Goal: Information Seeking & Learning: Find specific page/section

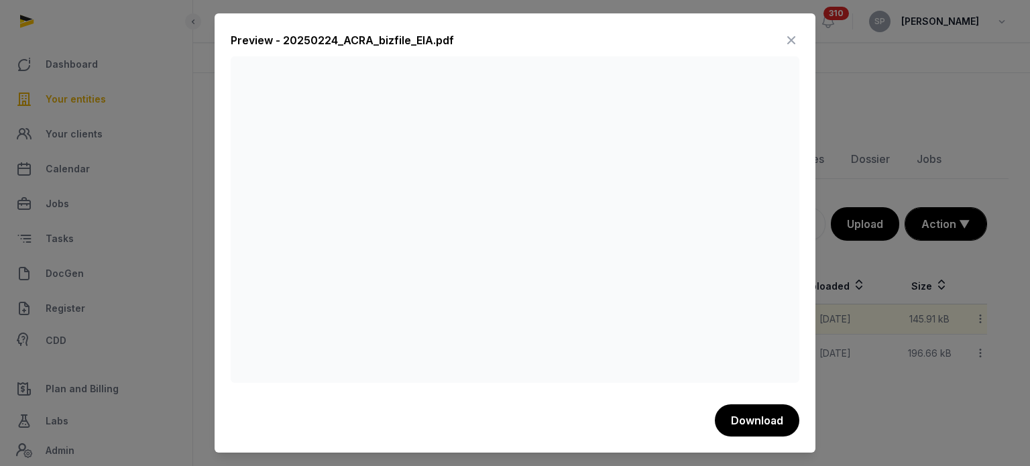
click at [796, 42] on icon at bounding box center [791, 39] width 16 height 21
click at [788, 43] on icon at bounding box center [791, 39] width 16 height 21
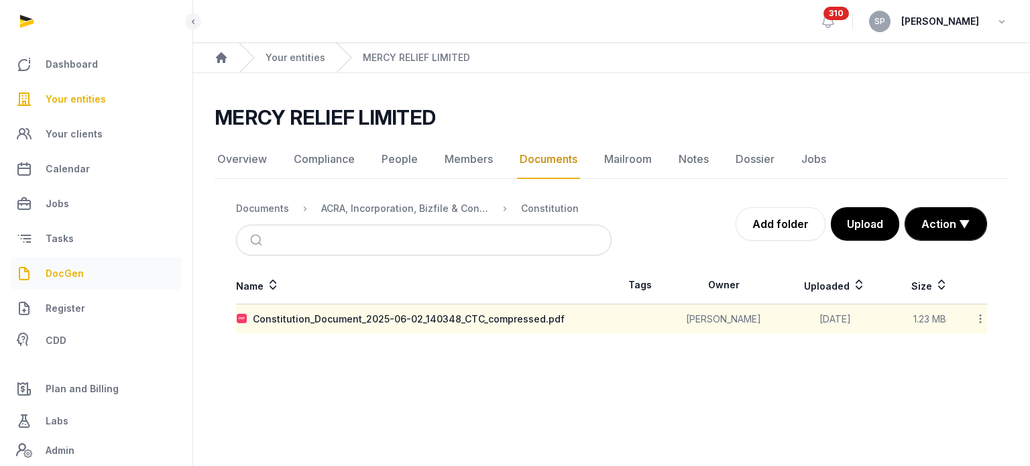
click at [76, 286] on link "DocGen" at bounding box center [96, 273] width 171 height 32
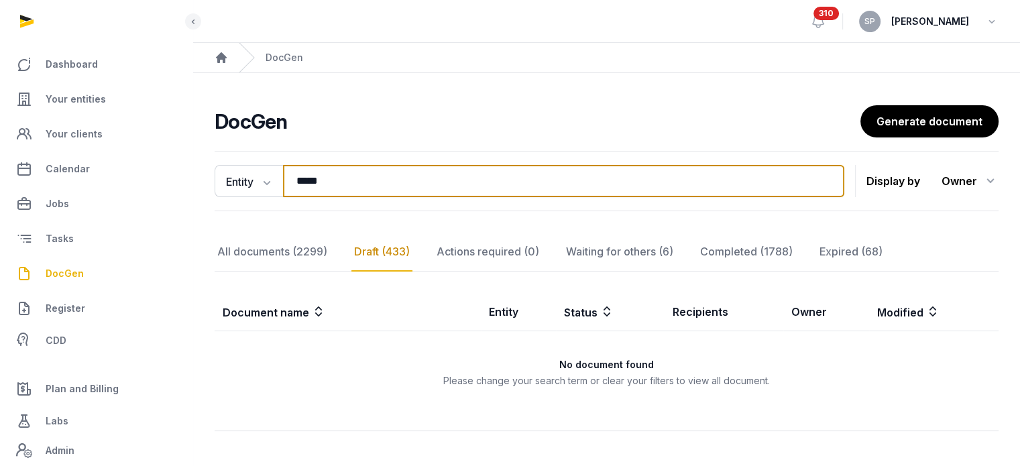
click at [333, 184] on input "*****" at bounding box center [563, 181] width 561 height 32
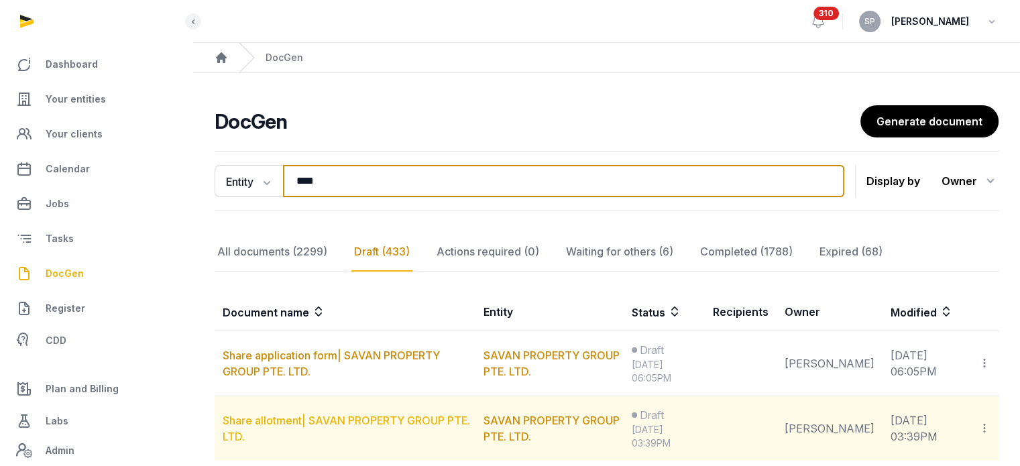
type input "****"
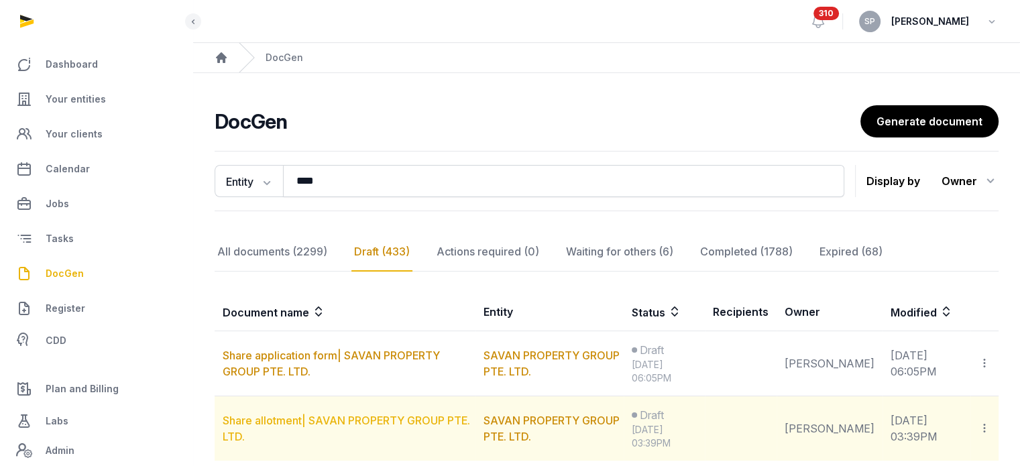
click at [370, 422] on link "Share allotment| SAVAN PROPERTY GROUP PTE. LTD." at bounding box center [346, 428] width 247 height 29
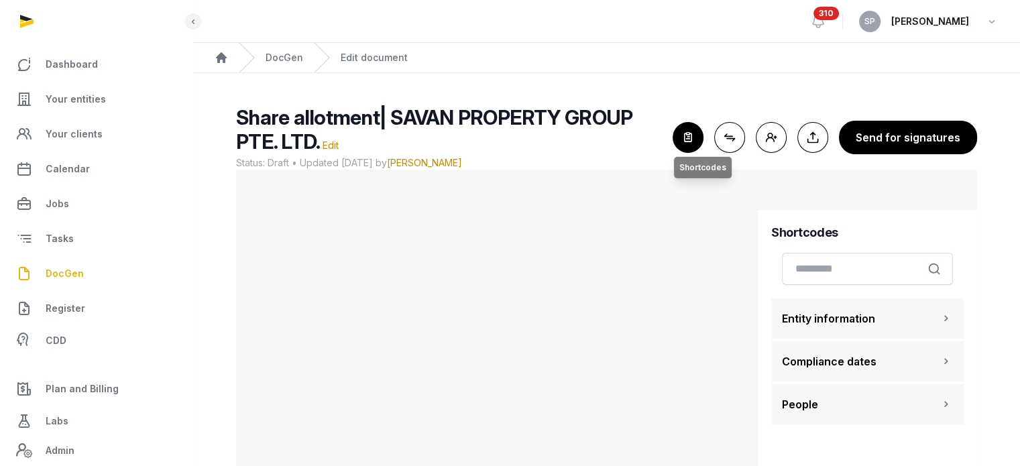
click at [683, 147] on icon "button" at bounding box center [687, 137] width 29 height 29
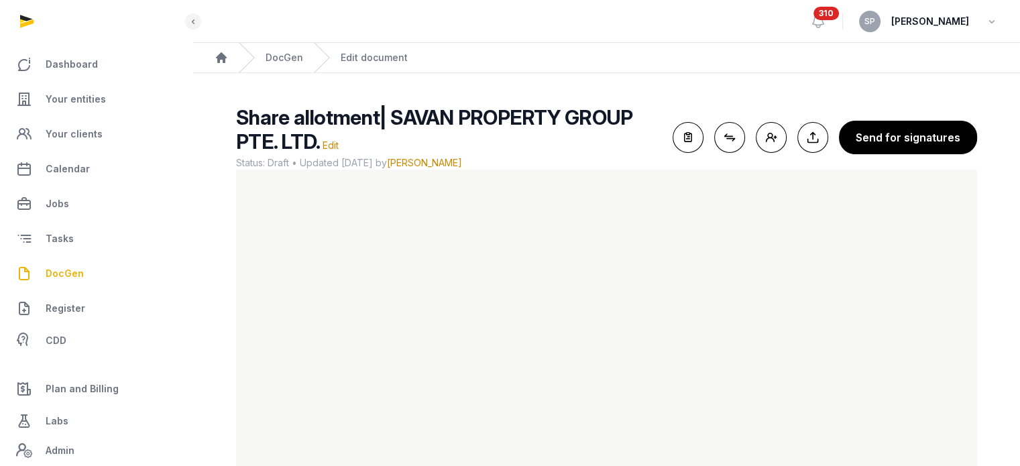
scroll to position [80, 0]
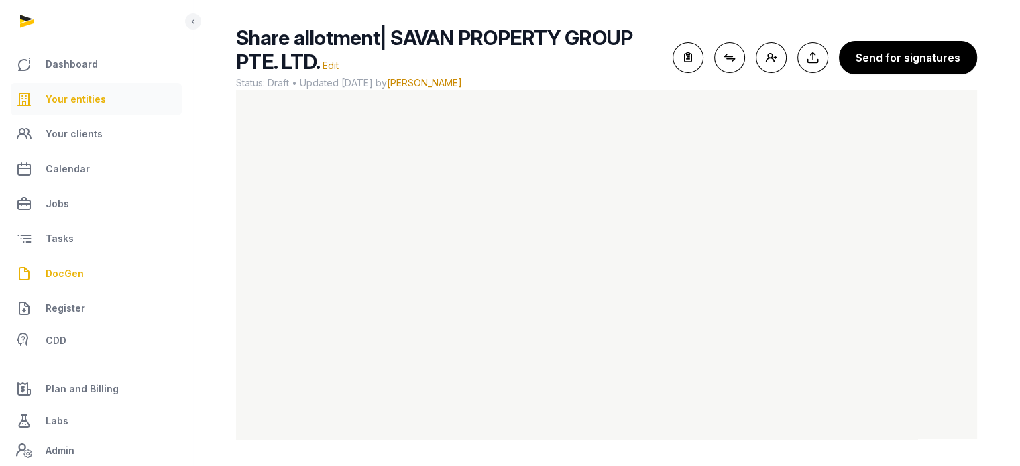
click at [108, 103] on link "Your entities" at bounding box center [96, 99] width 171 height 32
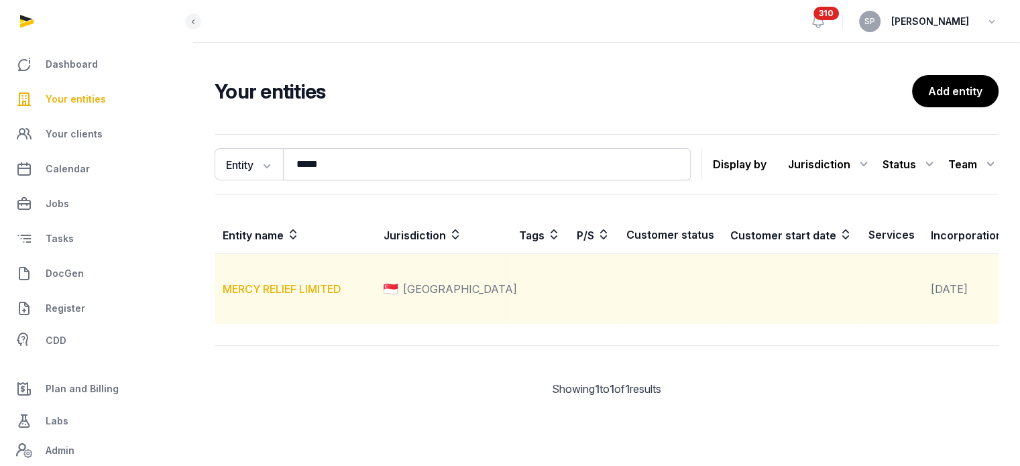
click at [313, 302] on td "MERCY RELIEF LIMITED" at bounding box center [295, 289] width 161 height 70
click at [313, 296] on link "MERCY RELIEF LIMITED" at bounding box center [282, 288] width 119 height 13
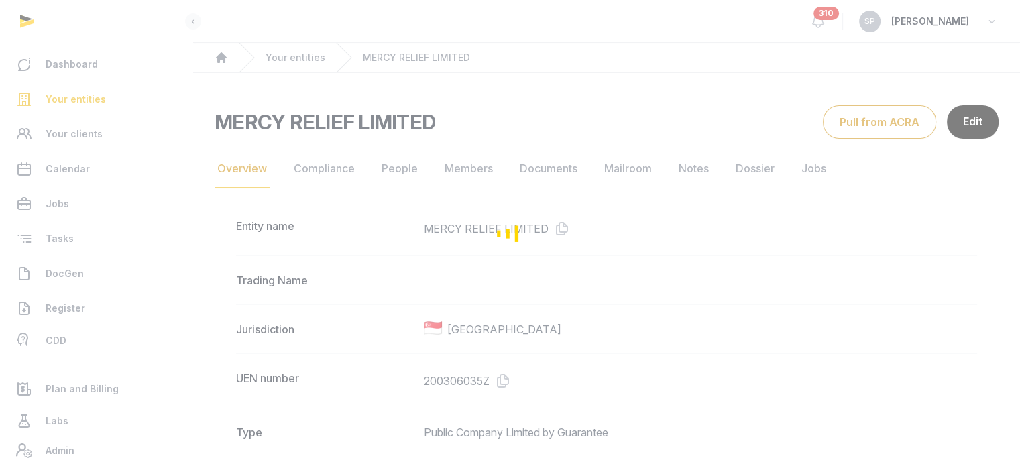
click at [550, 166] on div "Loading" at bounding box center [510, 233] width 1020 height 466
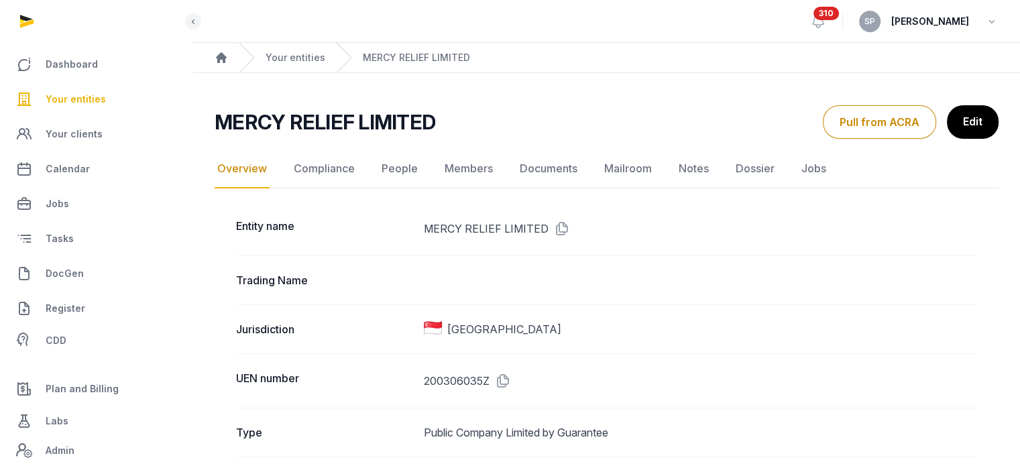
click at [550, 166] on link "Documents" at bounding box center [548, 169] width 63 height 39
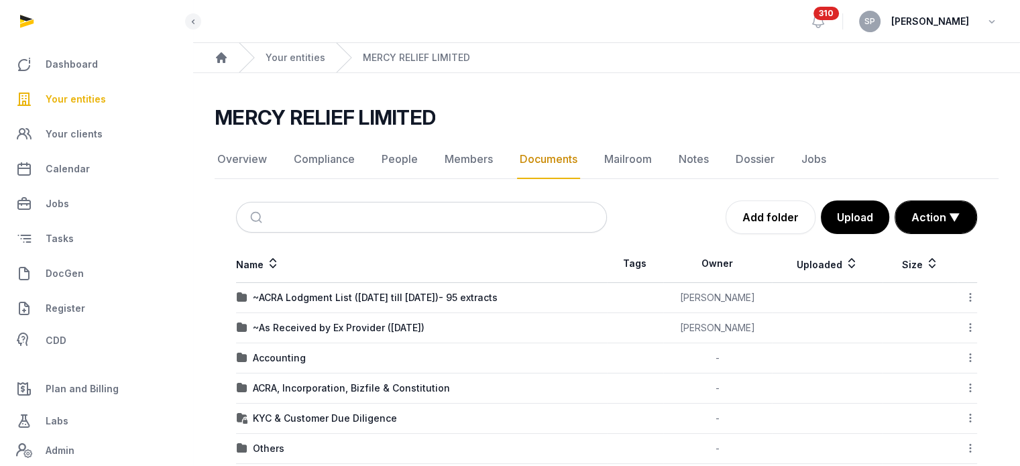
click at [405, 394] on td "ACRA, Incorporation, Bizfile & Constitution" at bounding box center [421, 388] width 371 height 30
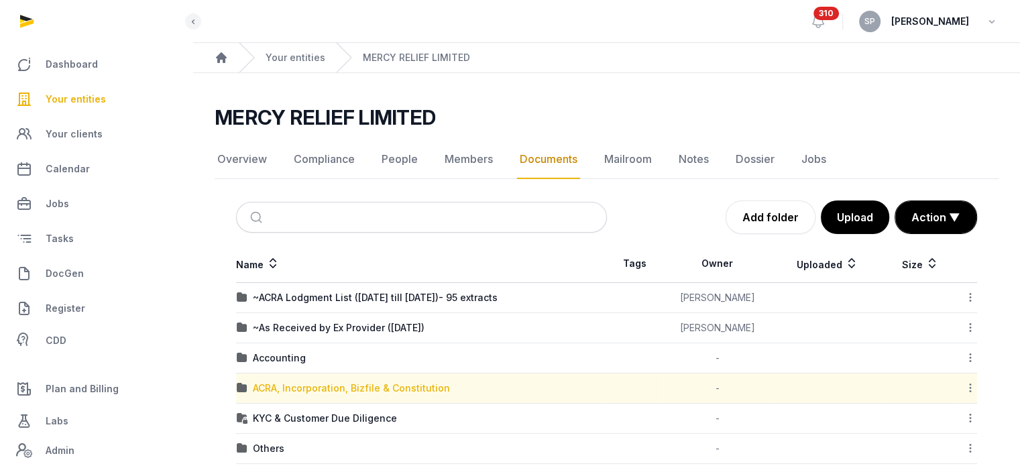
click at [402, 387] on div "ACRA, Incorporation, Bizfile & Constitution" at bounding box center [351, 387] width 197 height 13
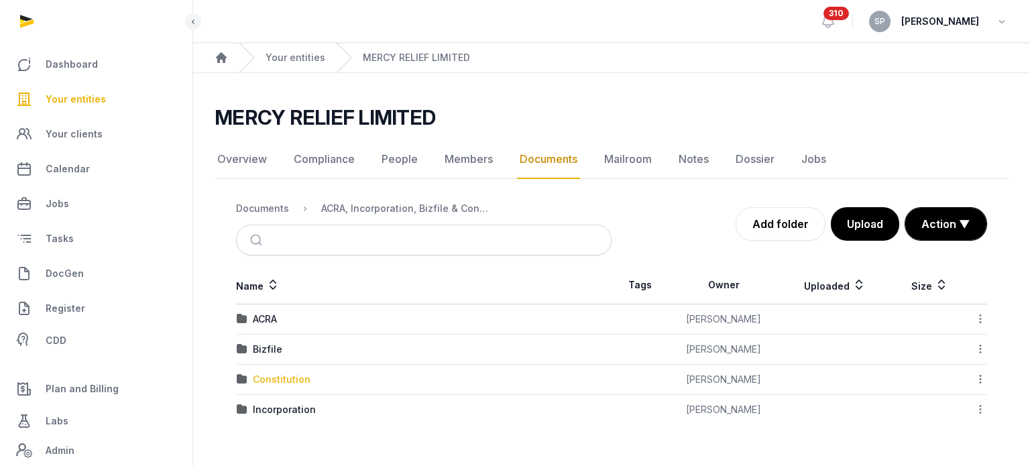
click at [285, 380] on div "Constitution" at bounding box center [282, 379] width 58 height 13
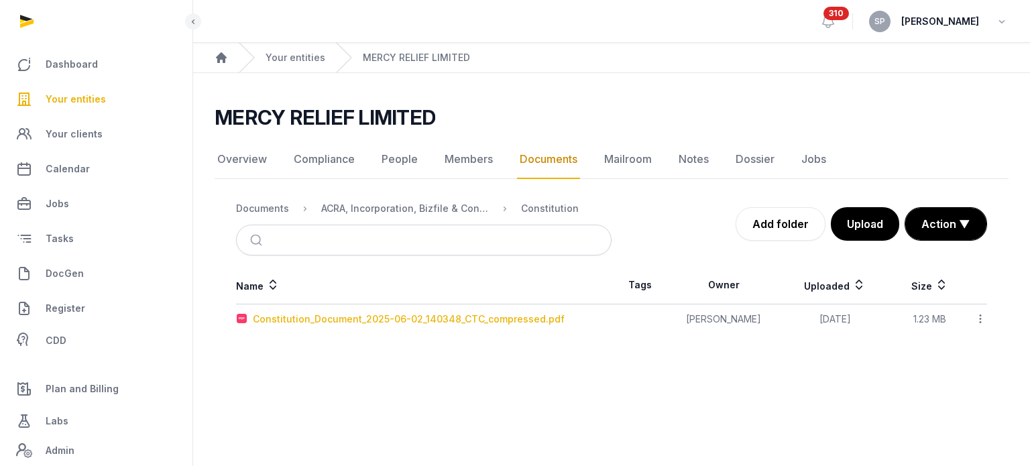
click at [362, 320] on div "Constitution_Document_2025-06-02_140348_CTC_compressed.pdf" at bounding box center [409, 318] width 312 height 13
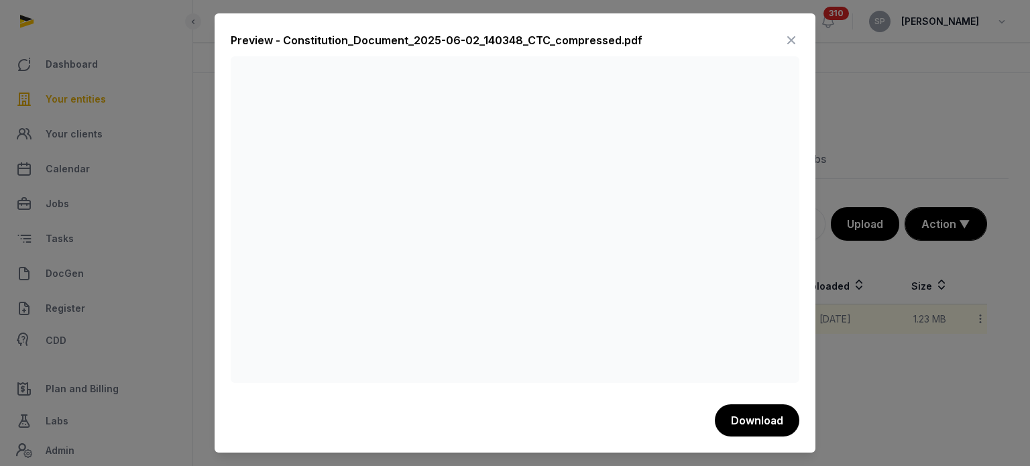
click at [791, 42] on icon at bounding box center [791, 39] width 16 height 21
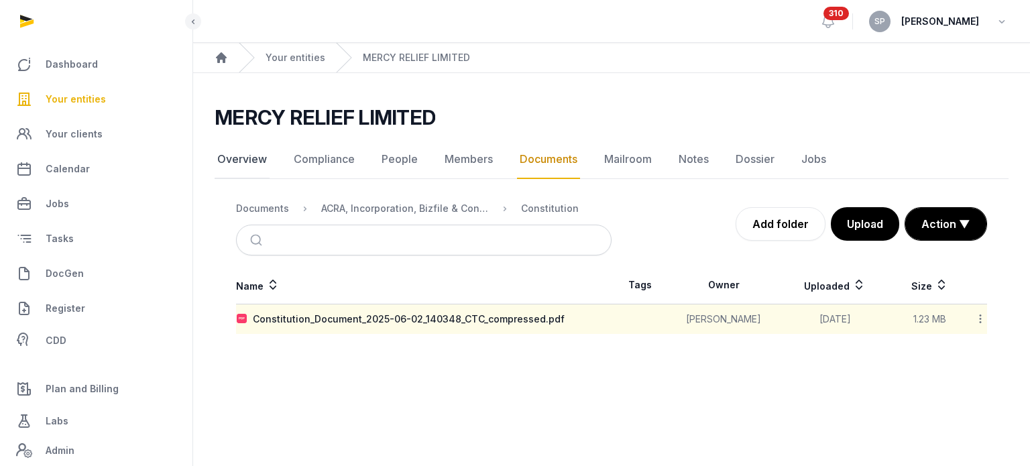
click at [240, 156] on link "Overview" at bounding box center [242, 159] width 55 height 39
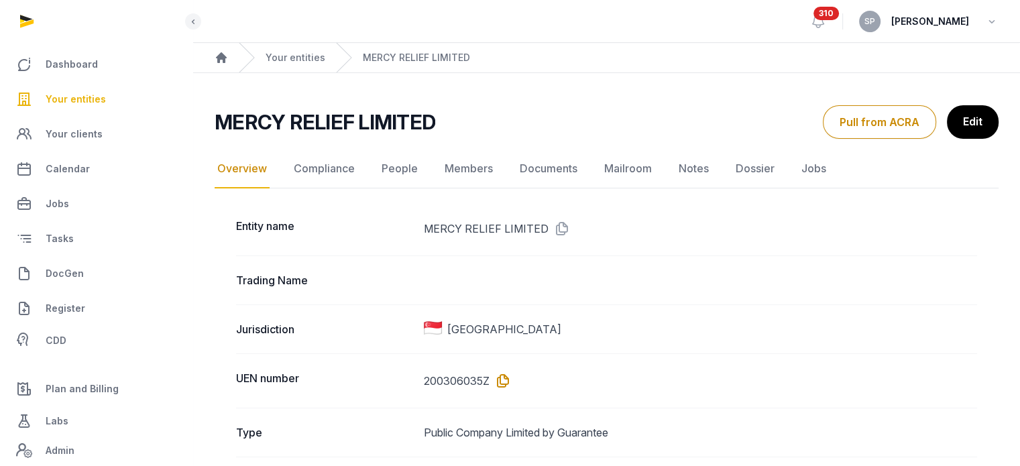
click at [504, 377] on icon at bounding box center [499, 380] width 21 height 21
click at [555, 166] on link "Documents" at bounding box center [548, 169] width 63 height 39
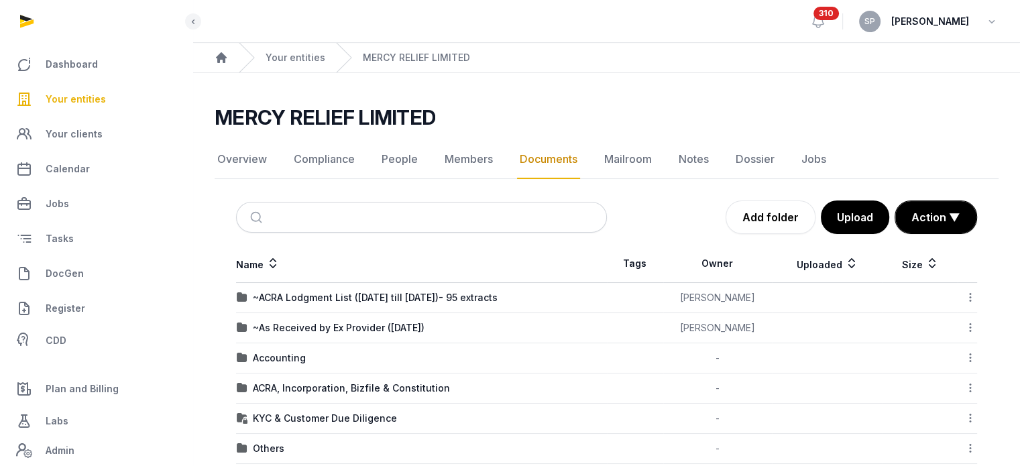
scroll to position [202, 0]
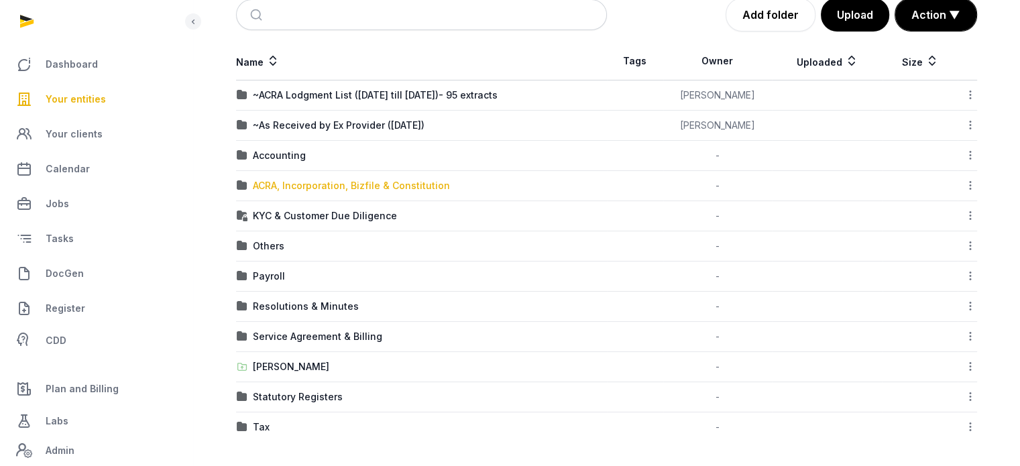
click at [324, 188] on div "ACRA, Incorporation, Bizfile & Constitution" at bounding box center [351, 185] width 197 height 13
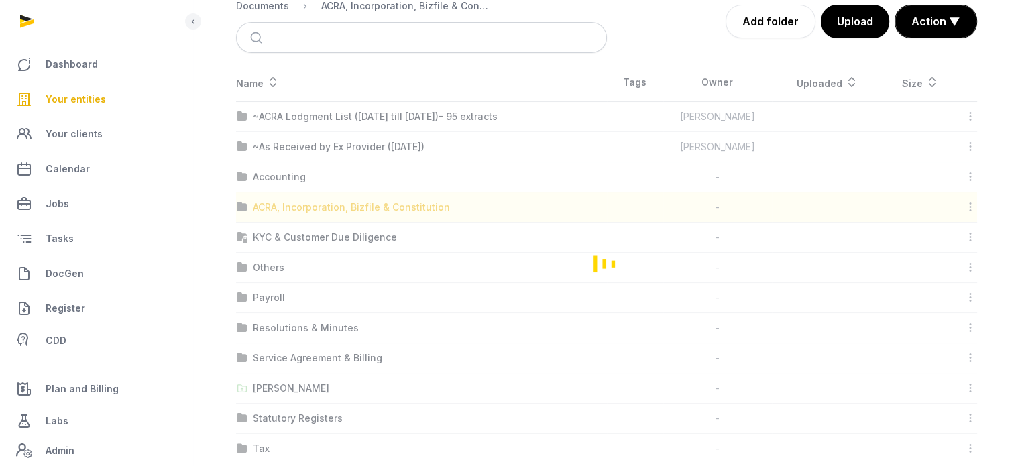
scroll to position [0, 0]
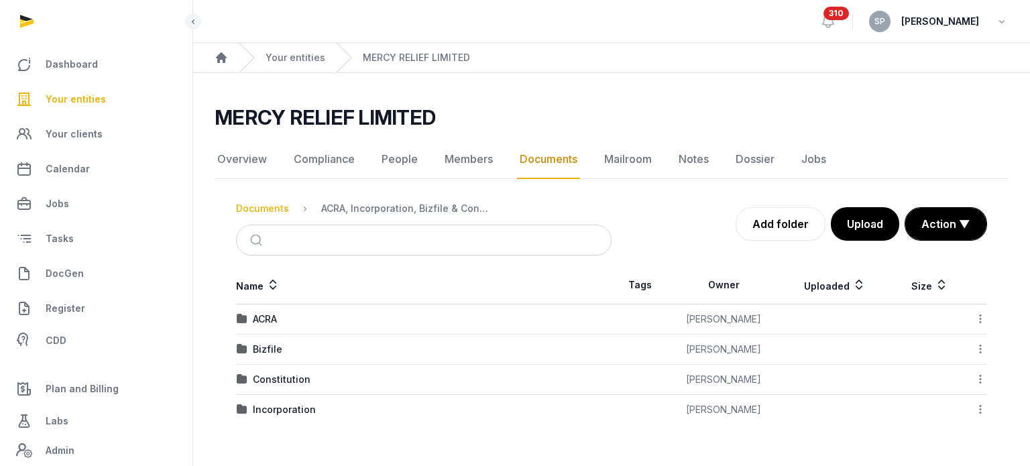
click at [276, 202] on div "Documents" at bounding box center [262, 208] width 53 height 13
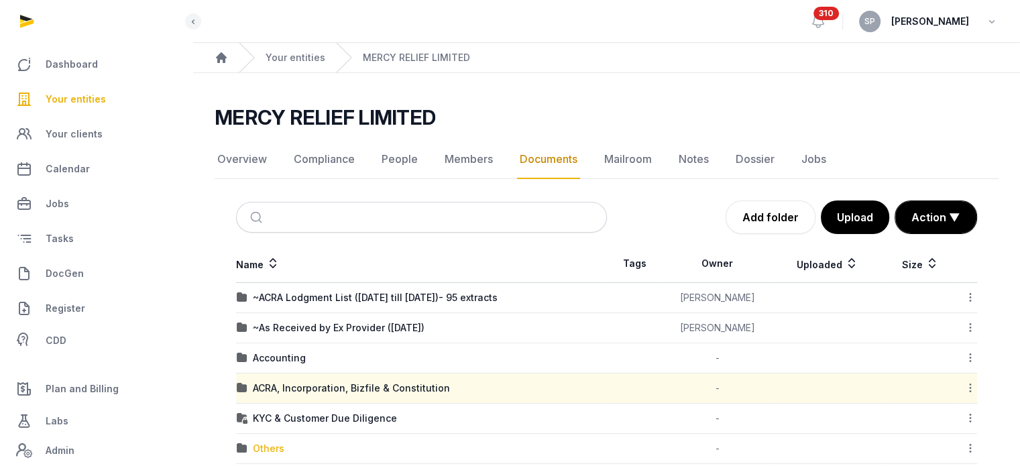
click at [270, 446] on div "Others" at bounding box center [269, 448] width 32 height 13
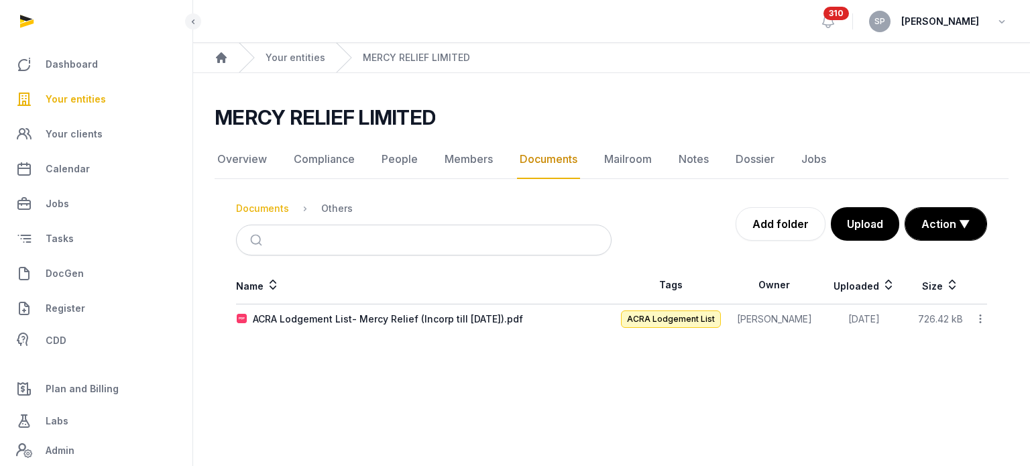
click at [264, 211] on div "Documents" at bounding box center [262, 208] width 53 height 13
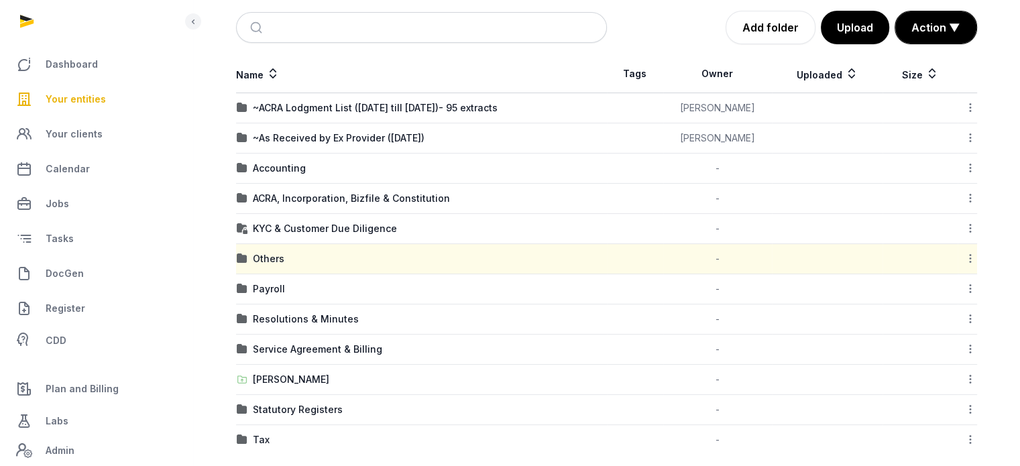
scroll to position [202, 0]
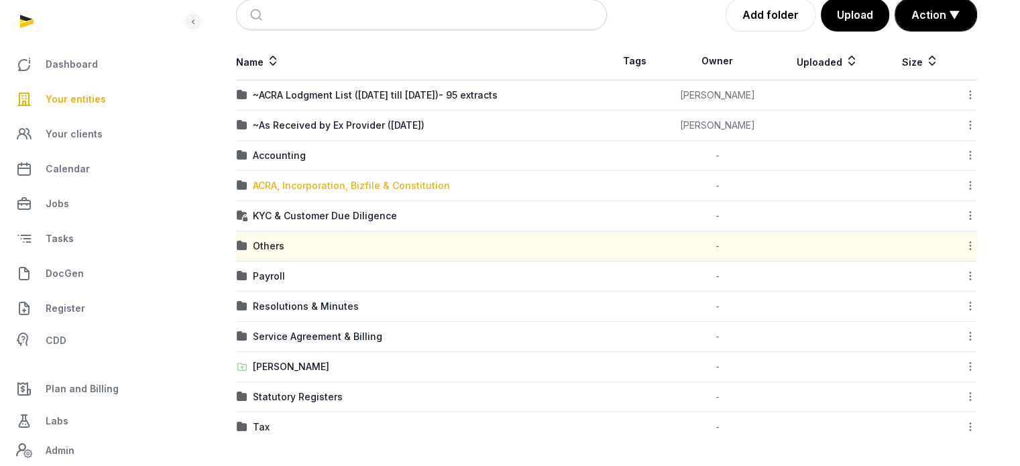
click at [353, 184] on div "ACRA, Incorporation, Bizfile & Constitution" at bounding box center [351, 185] width 197 height 13
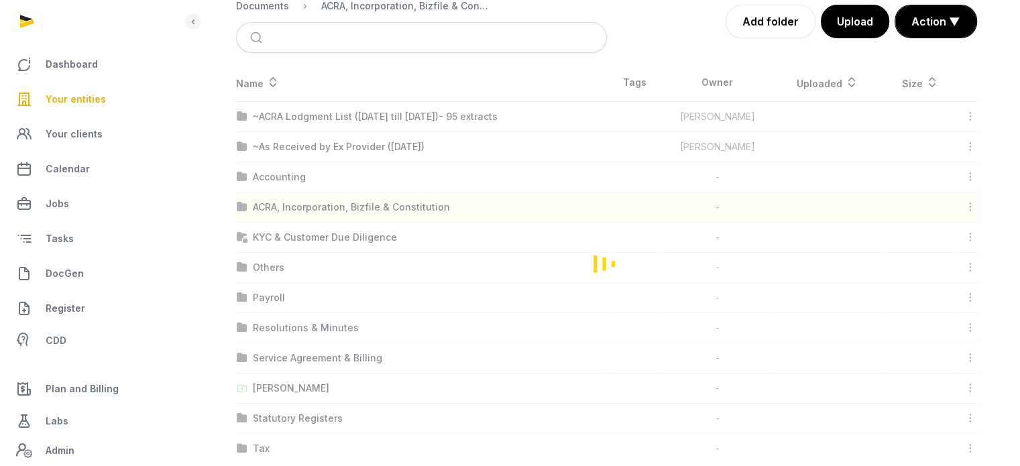
scroll to position [0, 0]
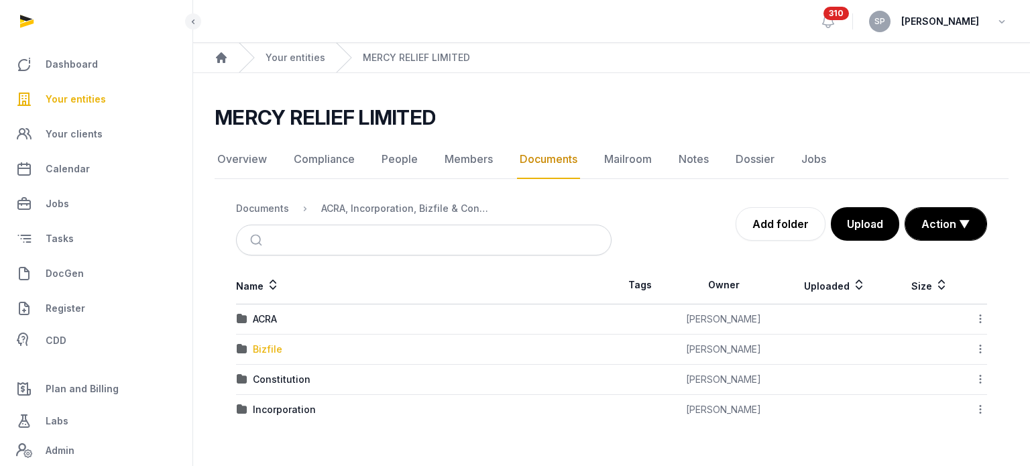
click at [272, 347] on div "Bizfile" at bounding box center [267, 349] width 29 height 13
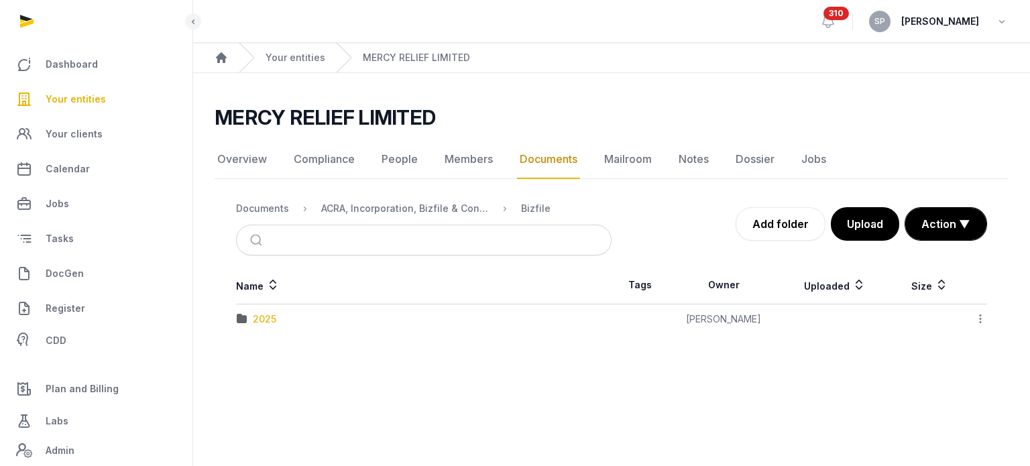
click at [255, 322] on div "2025" at bounding box center [264, 318] width 23 height 13
click at [255, 322] on div "BizFile Feb 2025.pdf" at bounding box center [294, 318] width 82 height 13
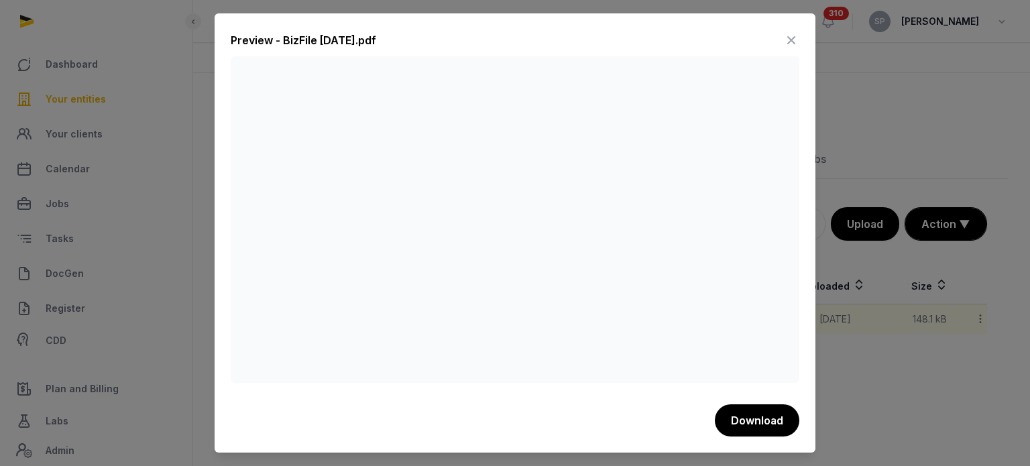
click at [794, 39] on icon at bounding box center [791, 39] width 16 height 21
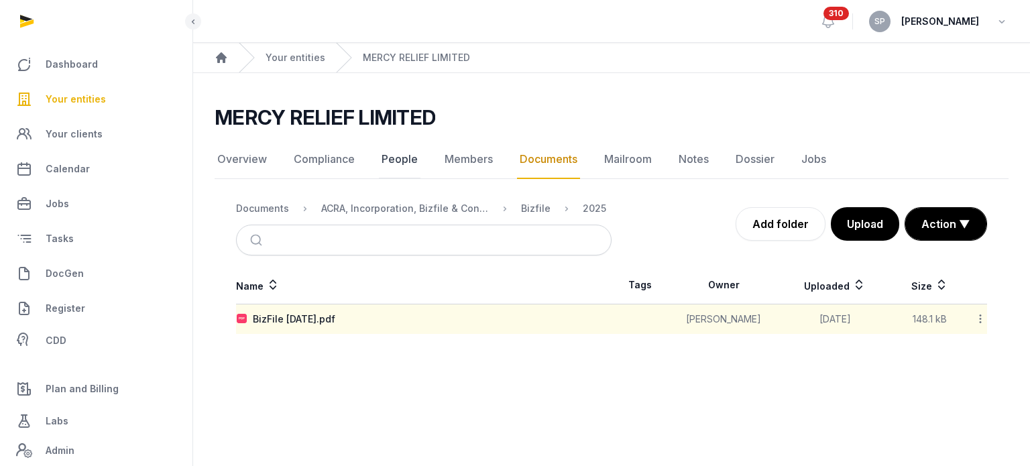
click at [397, 160] on link "People" at bounding box center [400, 159] width 42 height 39
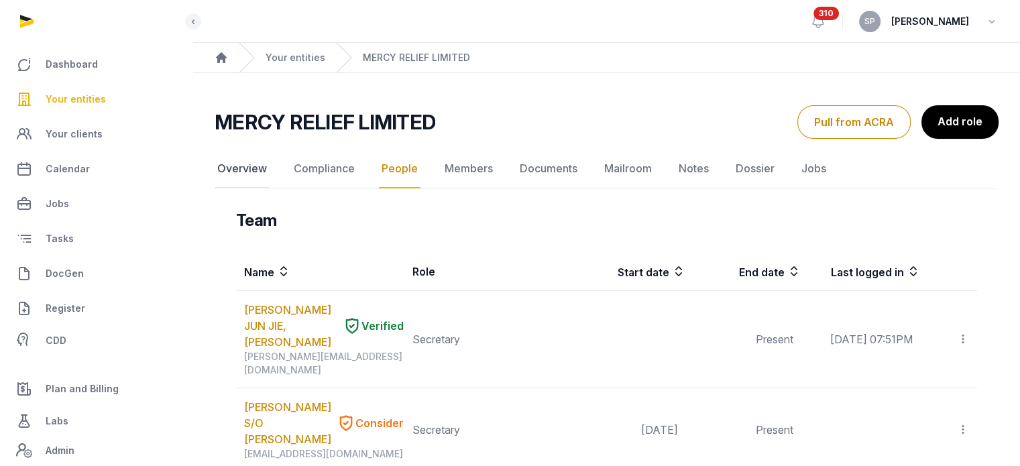
click at [256, 166] on link "Overview" at bounding box center [242, 169] width 55 height 39
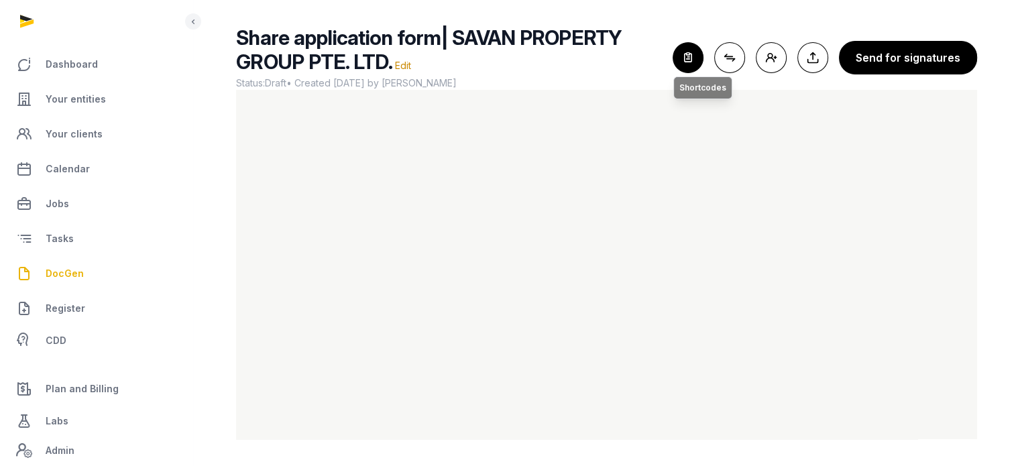
click at [697, 62] on icon "button" at bounding box center [687, 57] width 29 height 29
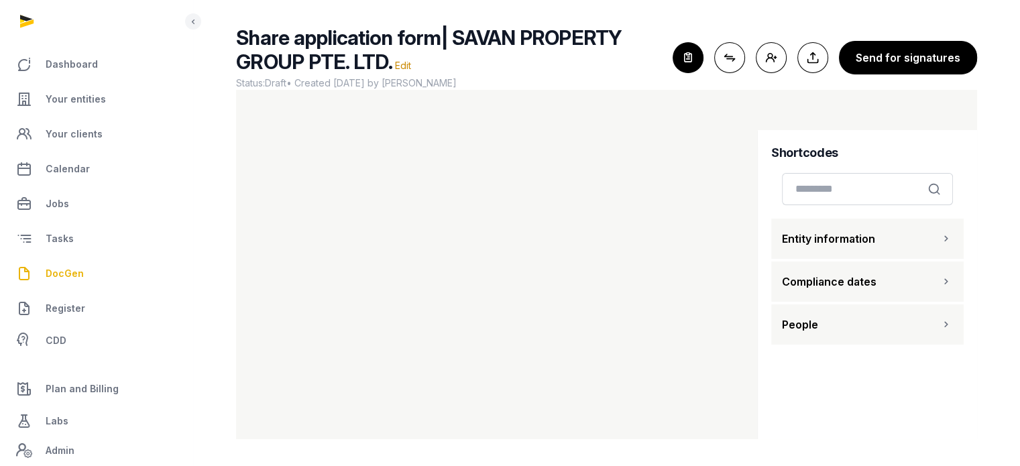
click at [925, 324] on button "People" at bounding box center [867, 324] width 192 height 40
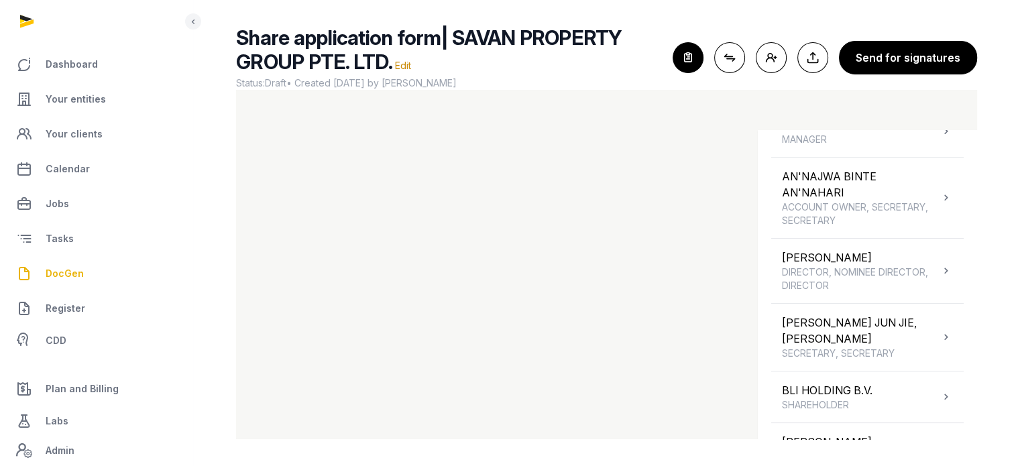
scroll to position [382, 0]
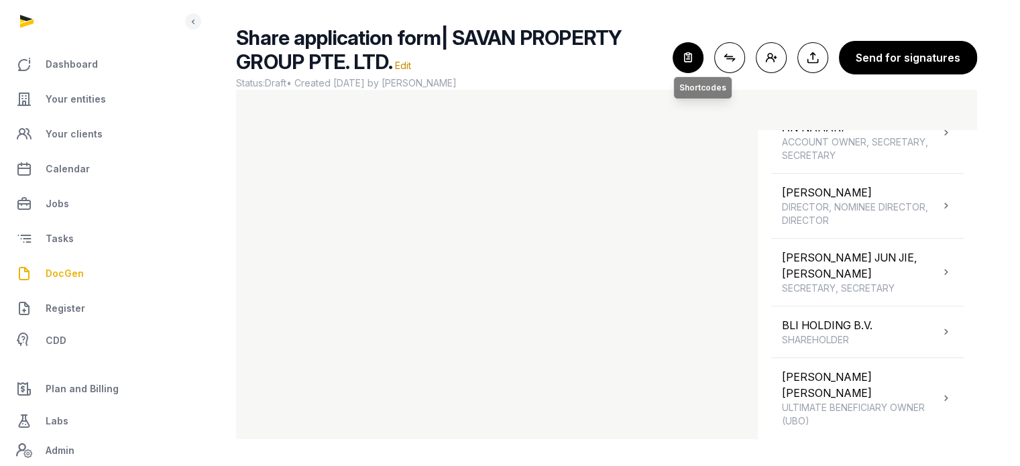
click at [695, 56] on icon "button" at bounding box center [687, 57] width 29 height 29
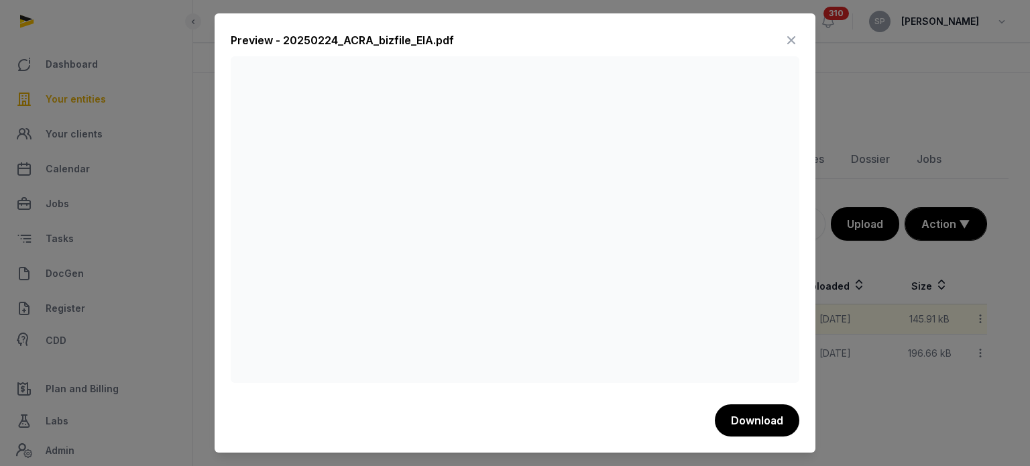
click at [797, 50] on icon at bounding box center [791, 39] width 16 height 21
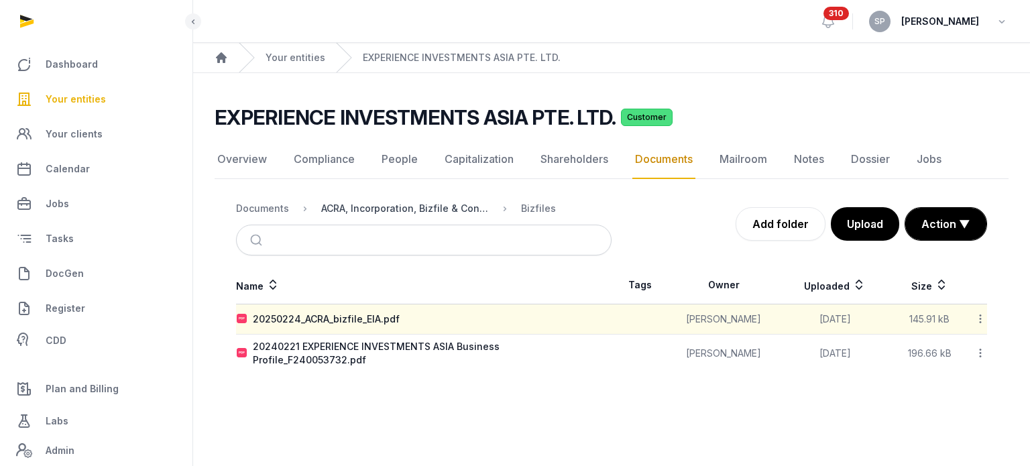
click at [394, 205] on div "ACRA, Incorporation, Bizfile & Constitution" at bounding box center [405, 208] width 168 height 13
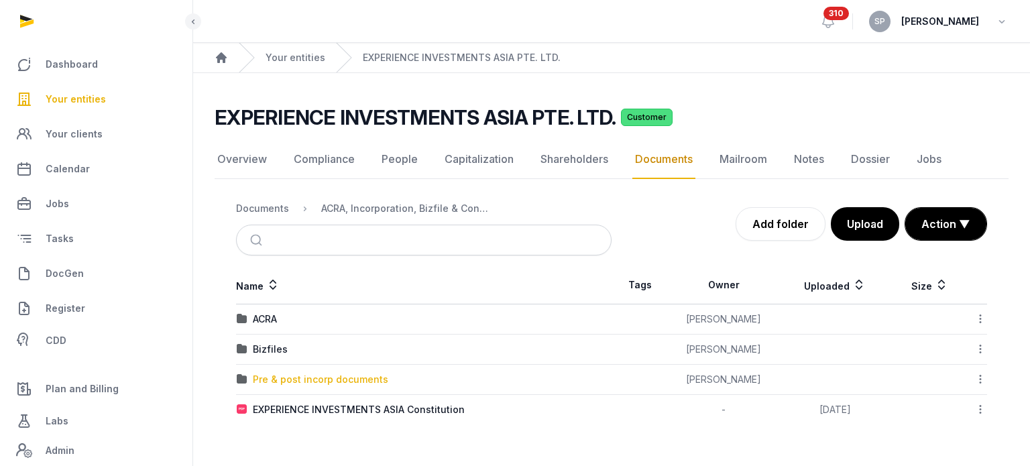
click at [316, 379] on div "Pre & post incorp documents" at bounding box center [320, 379] width 135 height 13
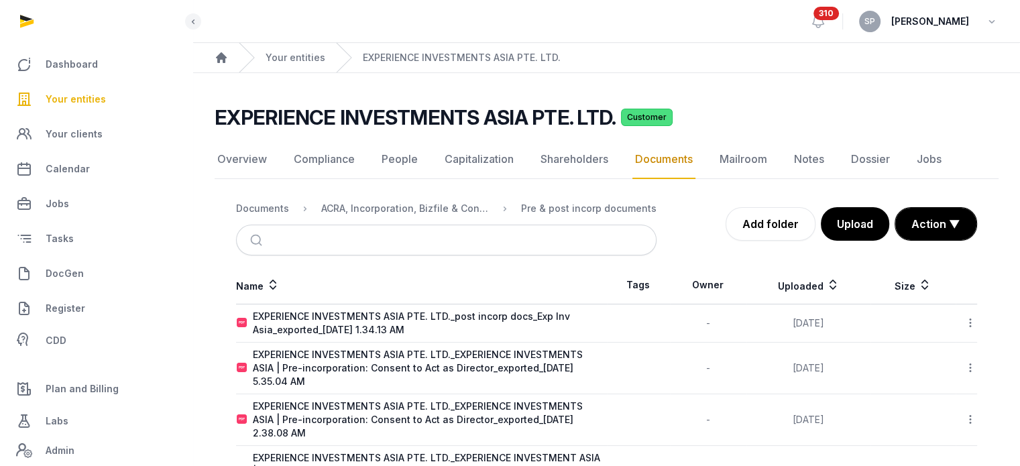
scroll to position [56, 0]
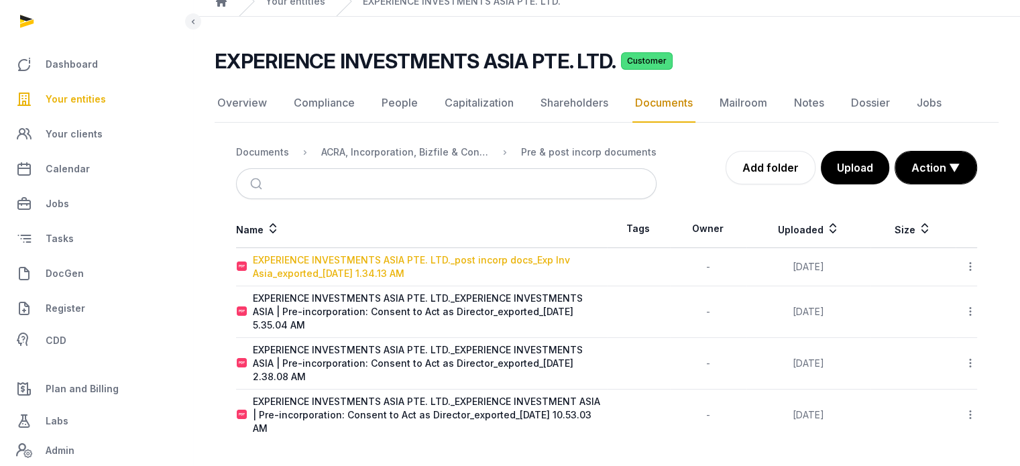
click at [379, 270] on div "EXPERIENCE INVESTMENTS ASIA PTE. LTD._post incorp docs_Exp Inv Asia_exported_20…" at bounding box center [429, 266] width 353 height 27
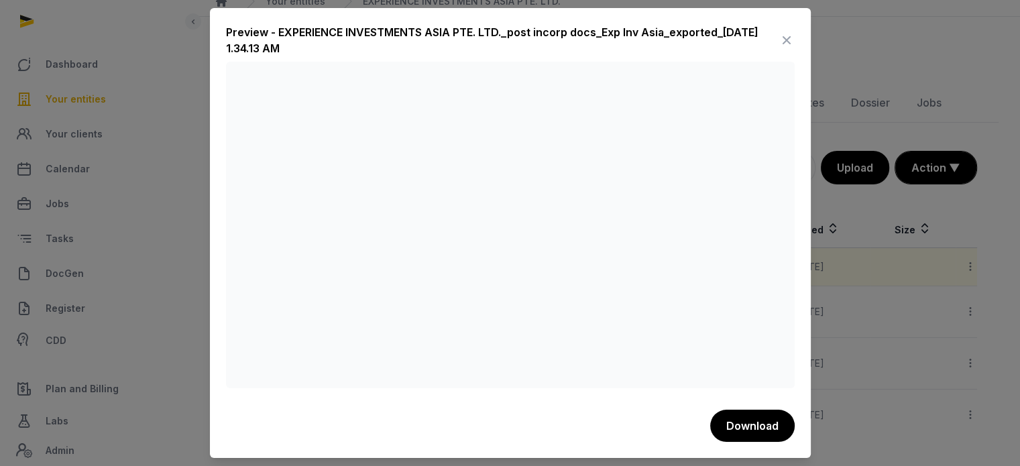
click at [784, 46] on icon at bounding box center [786, 39] width 16 height 21
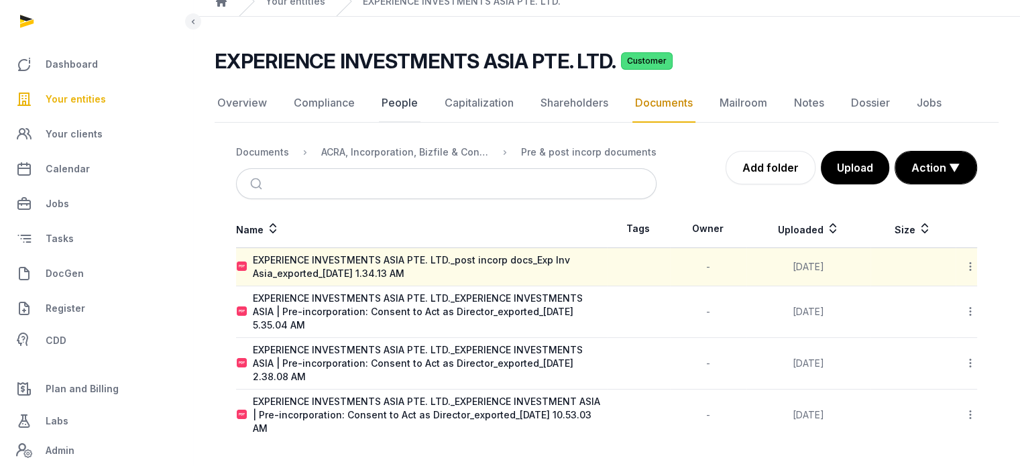
click at [399, 107] on link "People" at bounding box center [400, 103] width 42 height 39
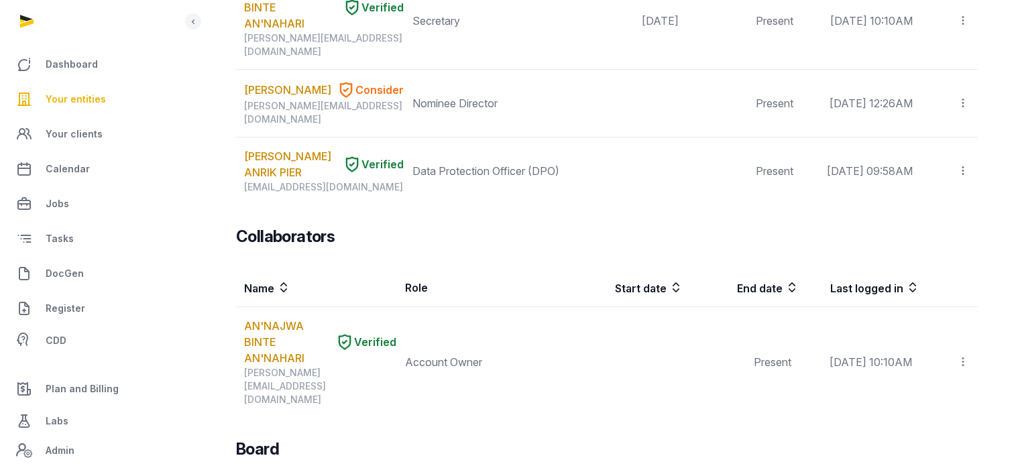
scroll to position [8, 0]
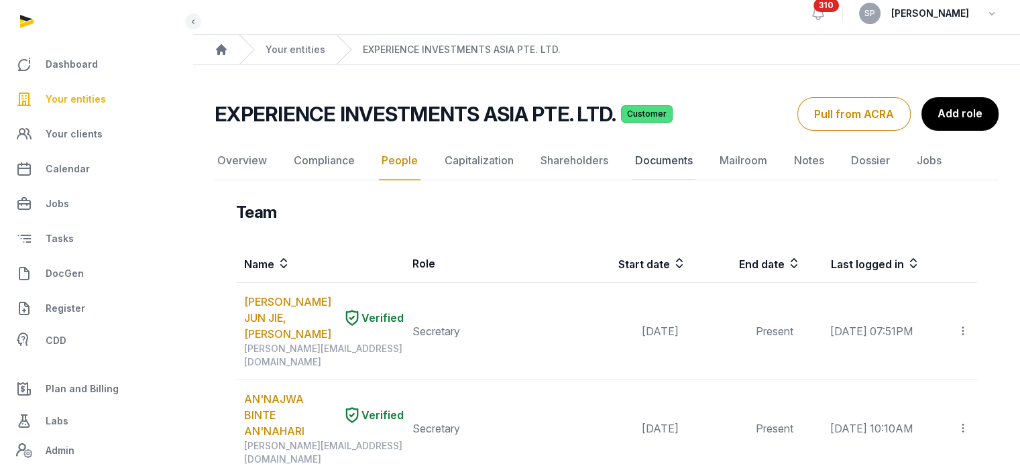
click at [662, 149] on link "Documents" at bounding box center [663, 160] width 63 height 39
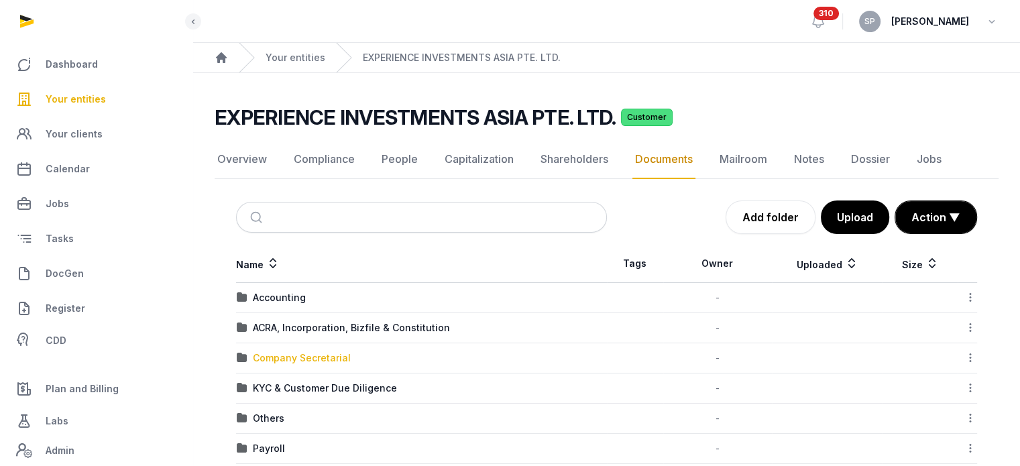
click at [298, 360] on div "Company Secretarial" at bounding box center [302, 357] width 98 height 13
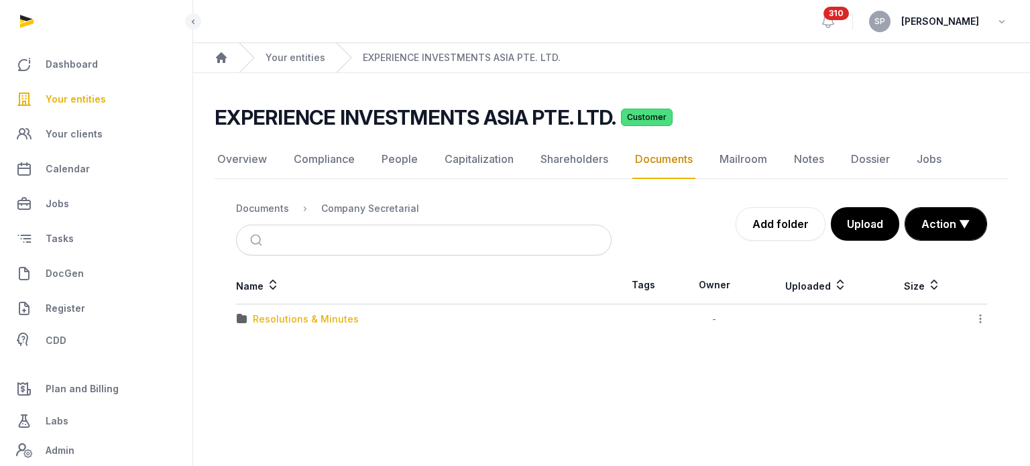
click at [328, 314] on div "Resolutions & Minutes" at bounding box center [306, 318] width 106 height 13
click at [274, 347] on div "2025" at bounding box center [264, 349] width 23 height 13
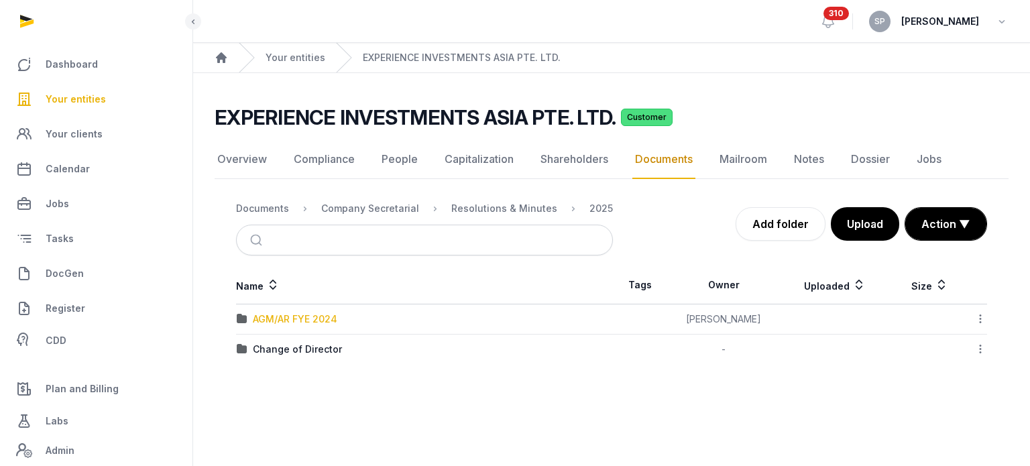
click at [279, 315] on div "AGM/AR FYE 2024" at bounding box center [295, 318] width 84 height 13
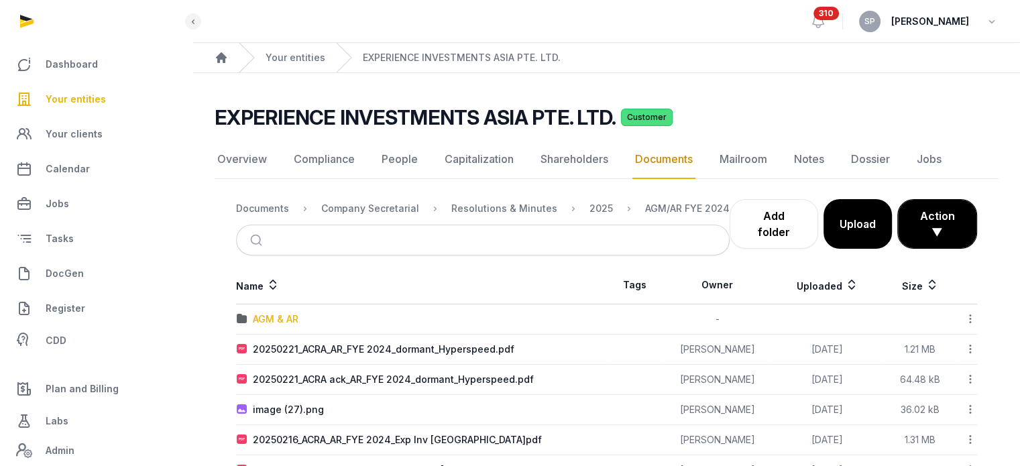
click at [290, 316] on div "AGM & AR" at bounding box center [276, 318] width 46 height 13
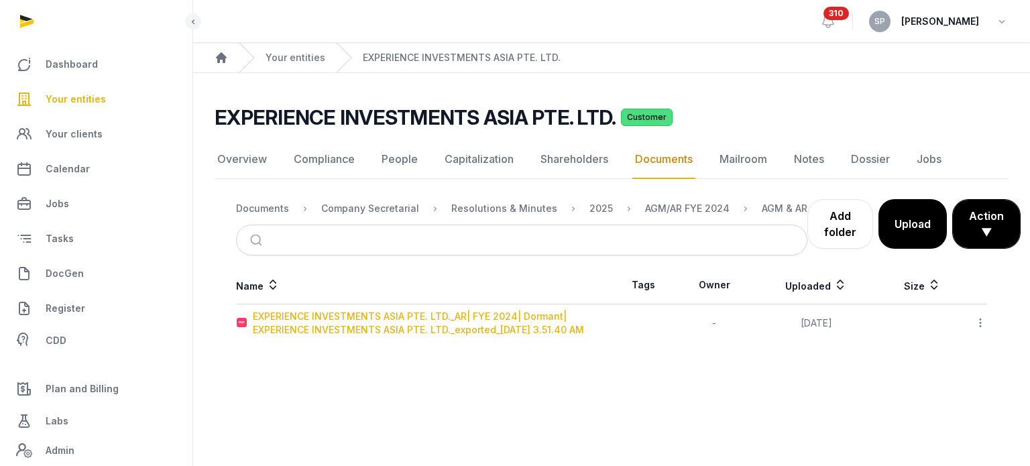
click at [290, 316] on div "EXPERIENCE INVESTMENTS ASIA PTE. LTD._AR| FYE 2024| Dormant| EXPERIENCE INVESTM…" at bounding box center [432, 323] width 358 height 27
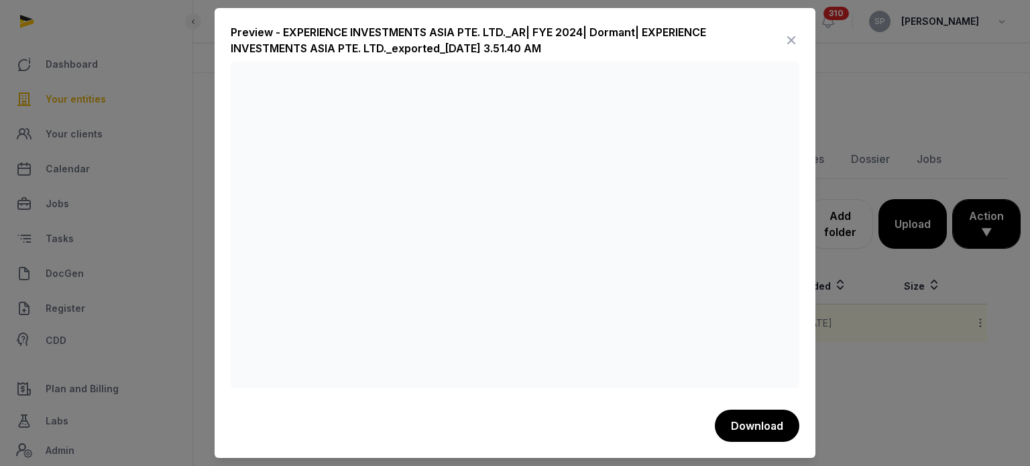
click at [790, 42] on icon at bounding box center [791, 39] width 16 height 21
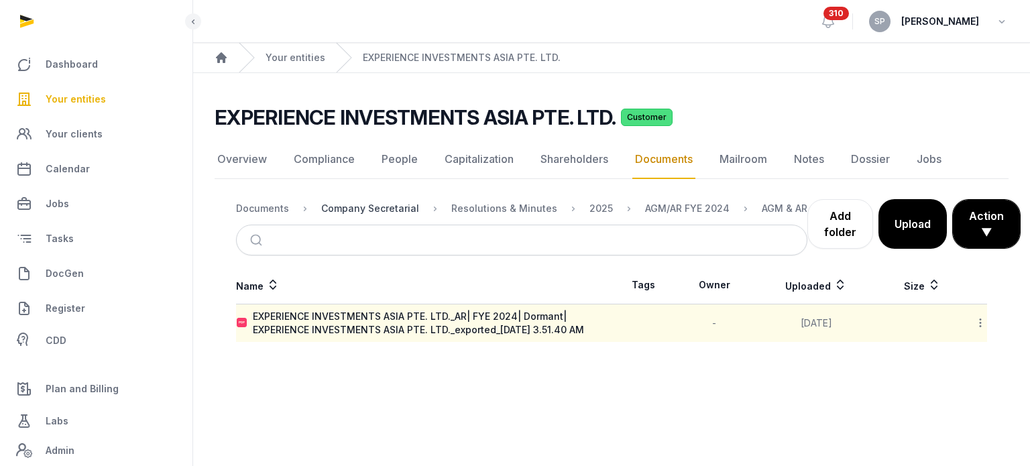
click at [386, 208] on div "Company Secretarial" at bounding box center [370, 208] width 98 height 13
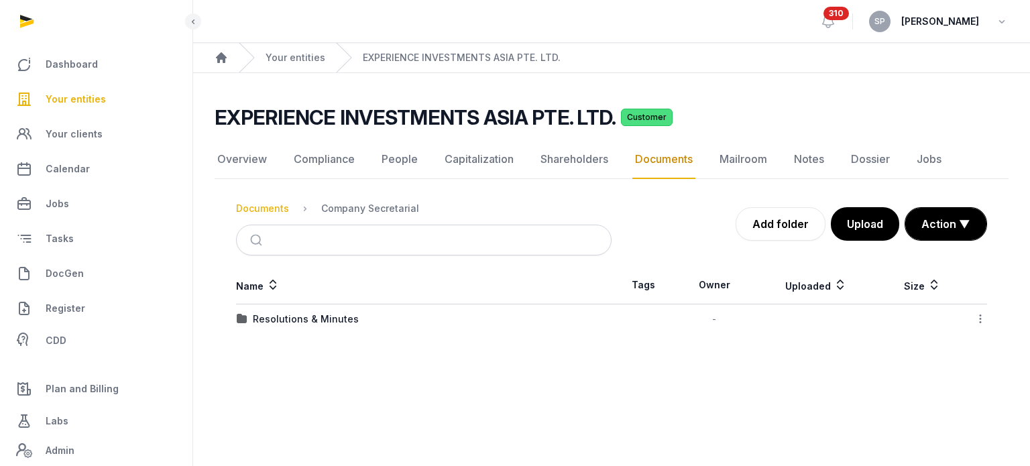
click at [276, 206] on div "Documents" at bounding box center [262, 208] width 53 height 13
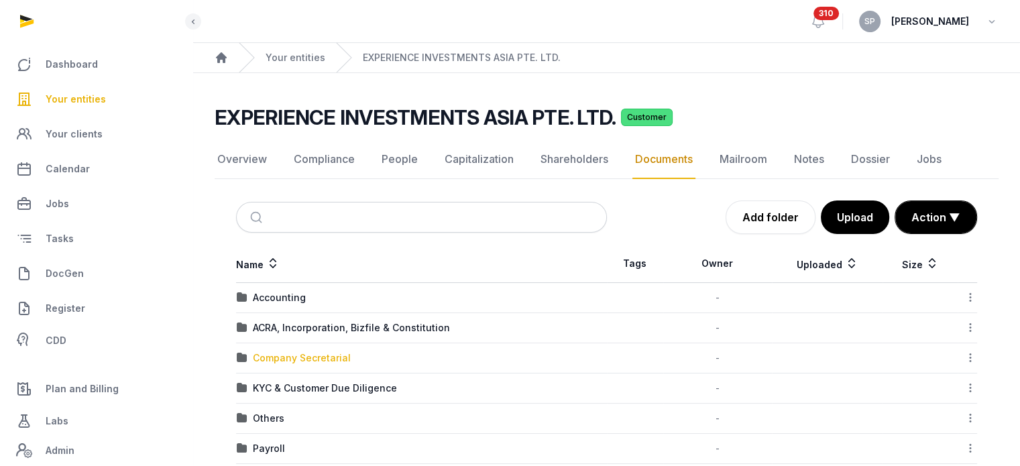
click at [314, 355] on div "Company Secretarial" at bounding box center [302, 357] width 98 height 13
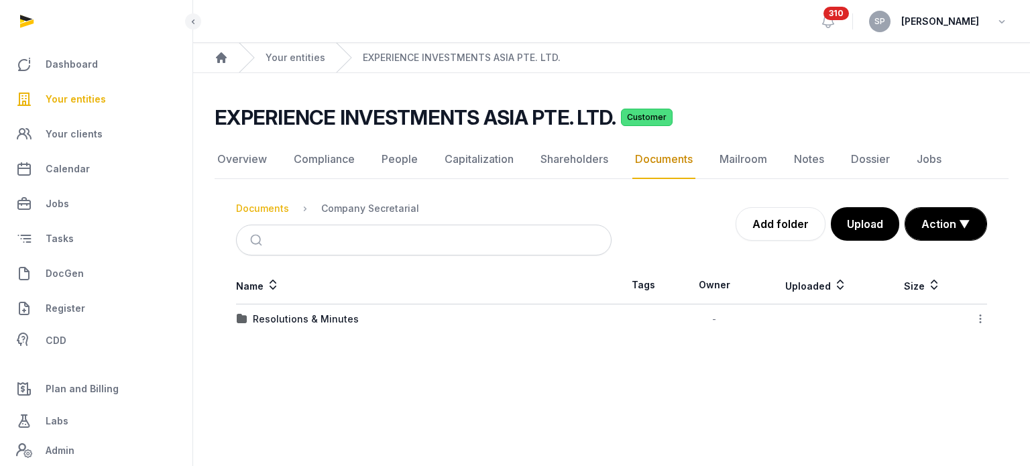
click at [273, 204] on div "Documents" at bounding box center [262, 208] width 53 height 13
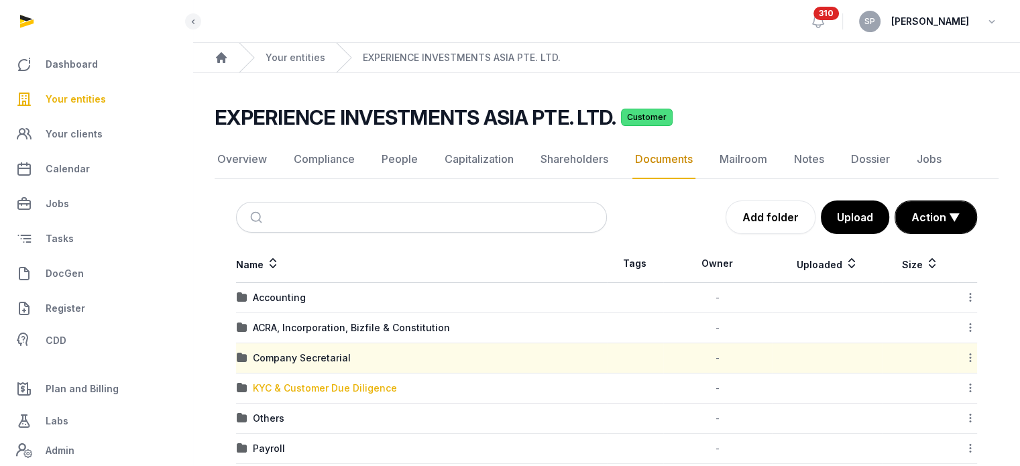
click at [359, 391] on div "KYC & Customer Due Diligence" at bounding box center [325, 387] width 144 height 13
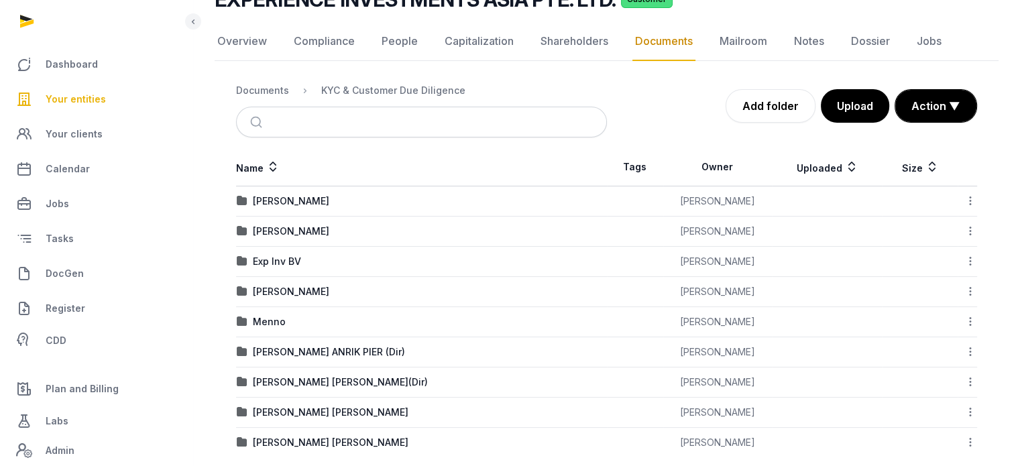
scroll to position [134, 0]
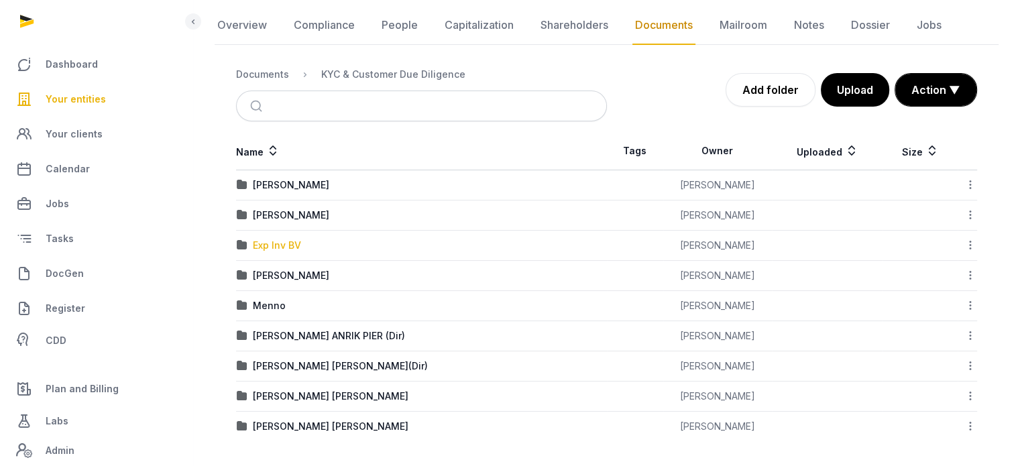
click at [266, 246] on div "Exp Inv BV" at bounding box center [277, 245] width 48 height 13
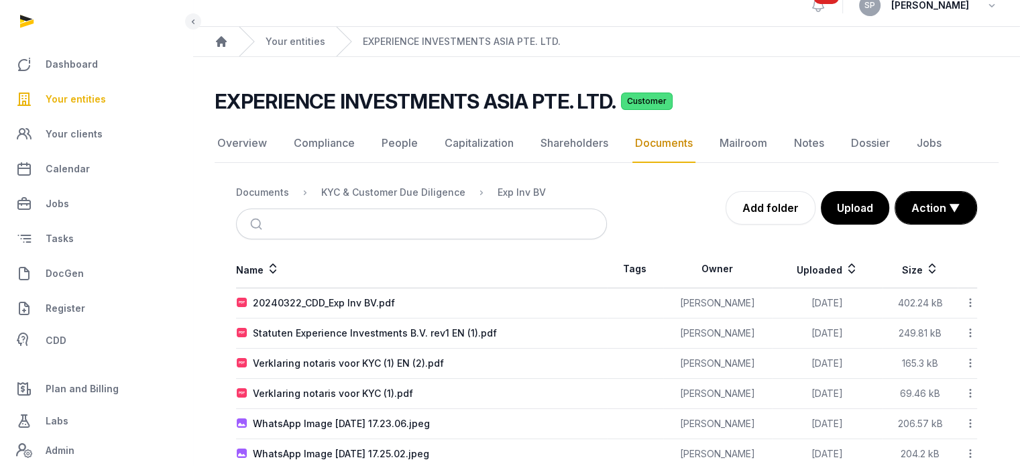
scroll to position [0, 0]
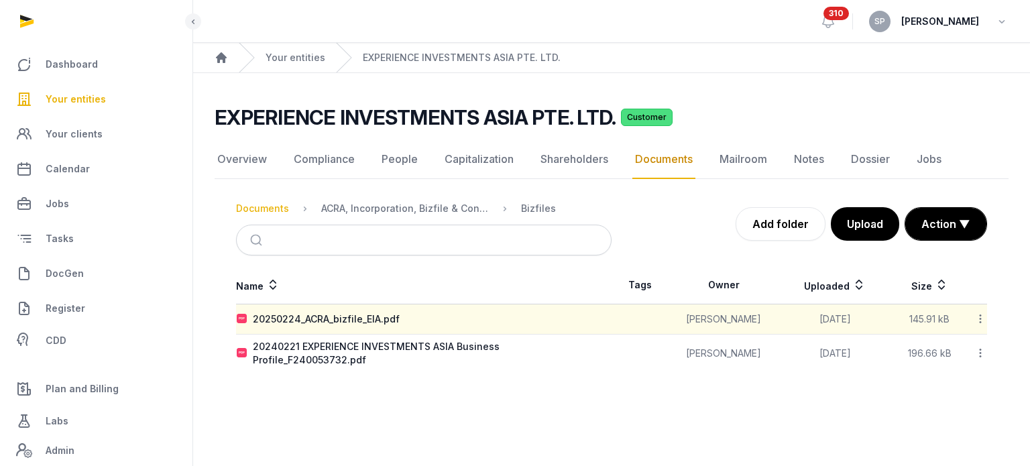
click at [272, 203] on div "Documents" at bounding box center [262, 208] width 53 height 13
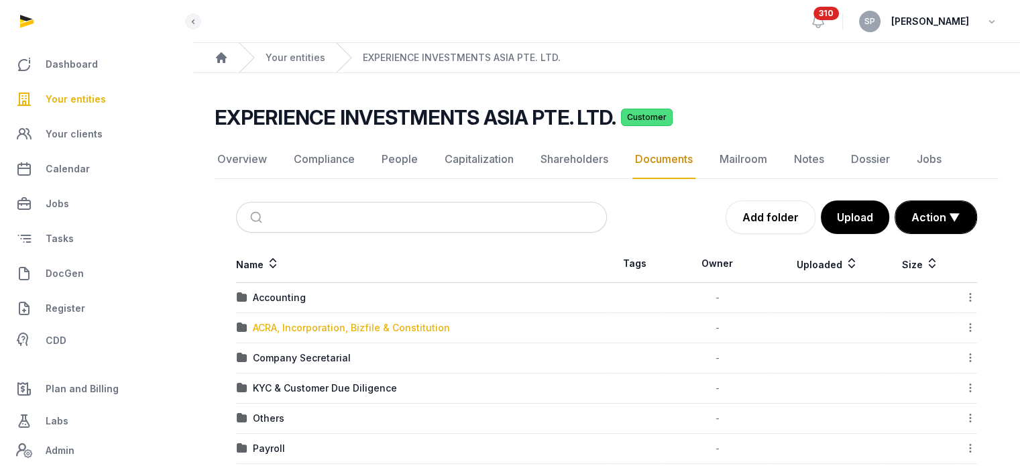
click at [319, 331] on div "ACRA, Incorporation, Bizfile & Constitution" at bounding box center [351, 327] width 197 height 13
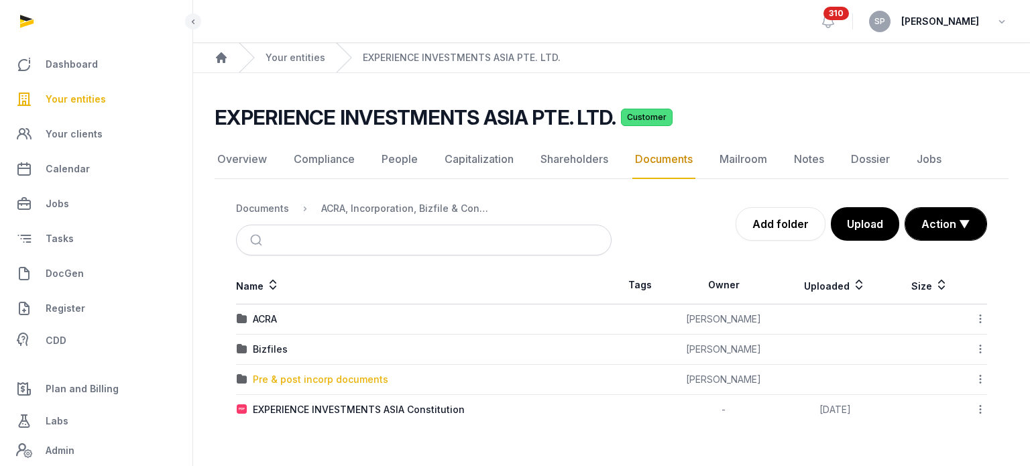
click at [348, 376] on div "Pre & post incorp documents" at bounding box center [320, 379] width 135 height 13
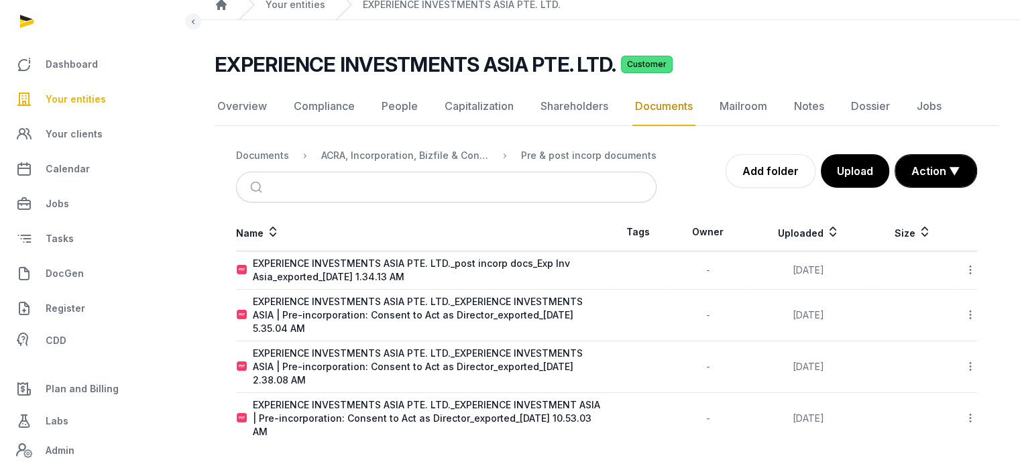
scroll to position [56, 0]
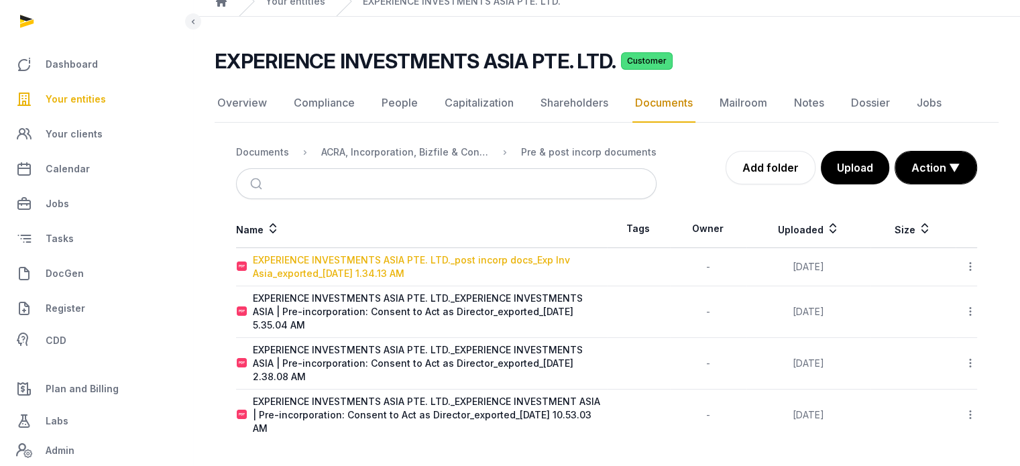
click at [463, 265] on div "EXPERIENCE INVESTMENTS ASIA PTE. LTD._post incorp docs_Exp Inv Asia_exported_20…" at bounding box center [429, 266] width 353 height 27
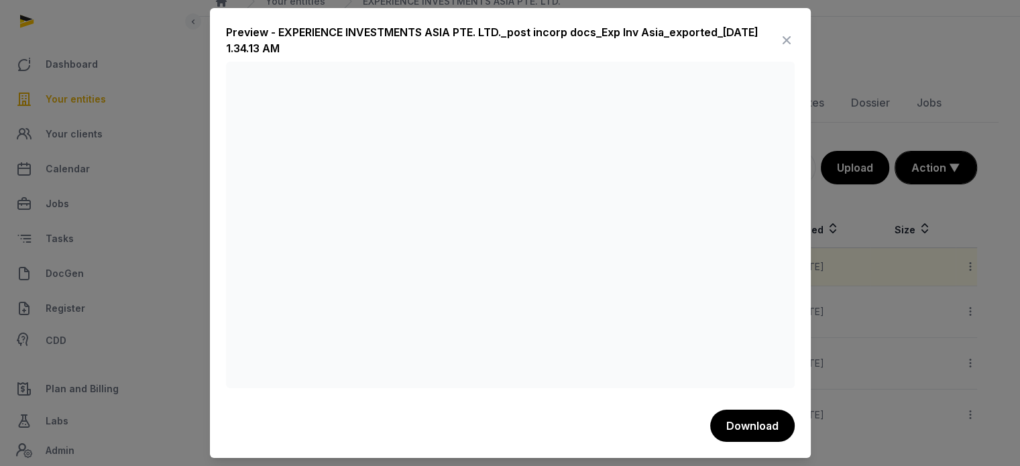
click at [789, 38] on icon at bounding box center [786, 39] width 16 height 21
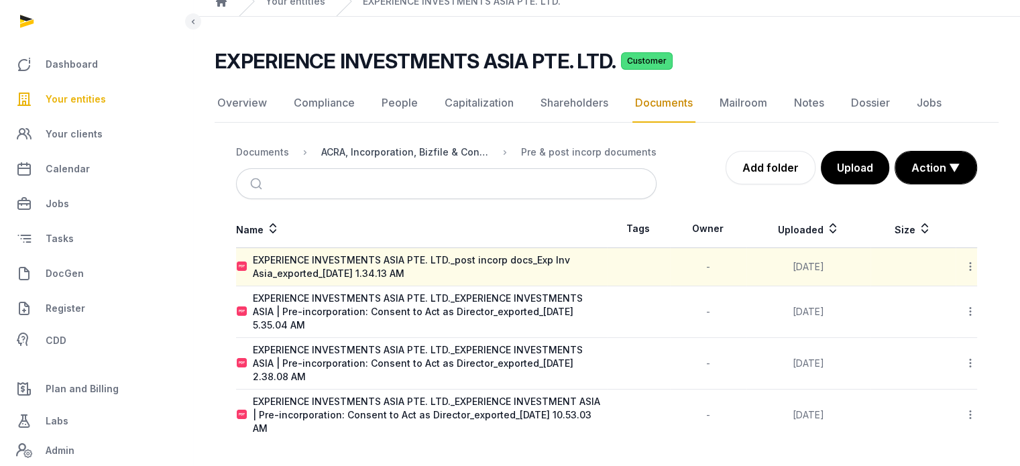
click at [400, 155] on div "ACRA, Incorporation, Bizfile & Constitution" at bounding box center [405, 151] width 168 height 13
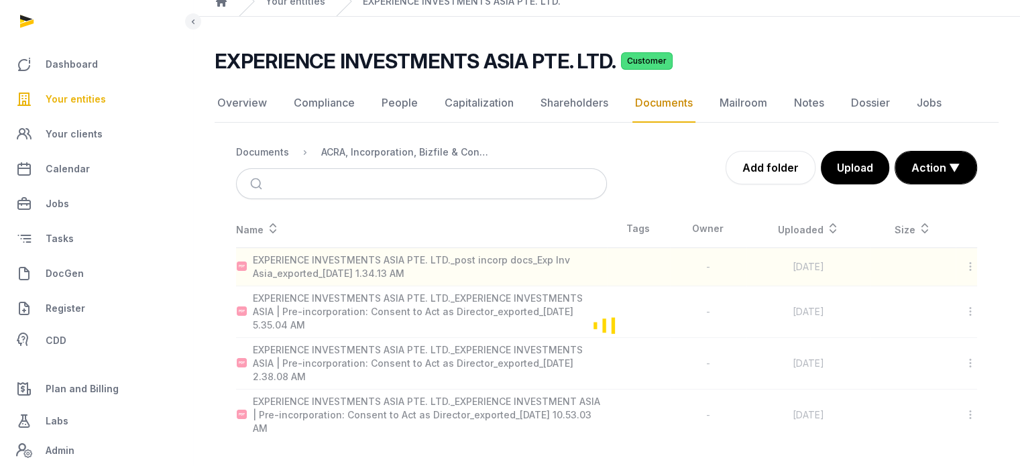
scroll to position [0, 0]
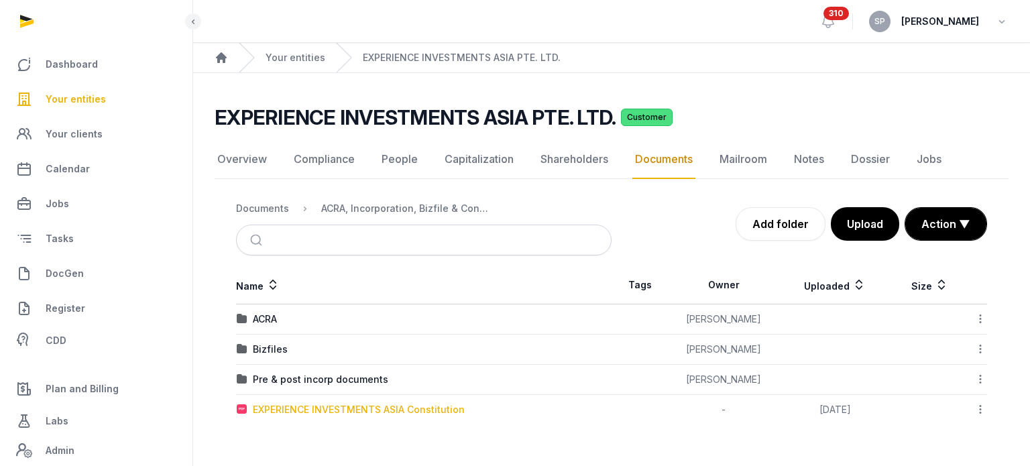
click at [410, 406] on div "EXPERIENCE INVESTMENTS ASIA Constitution" at bounding box center [359, 409] width 212 height 13
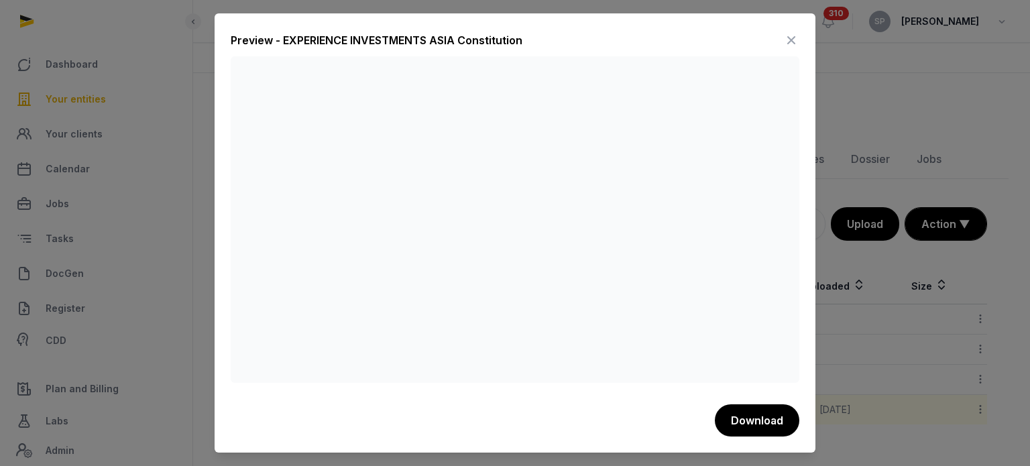
click at [796, 44] on icon at bounding box center [791, 39] width 16 height 21
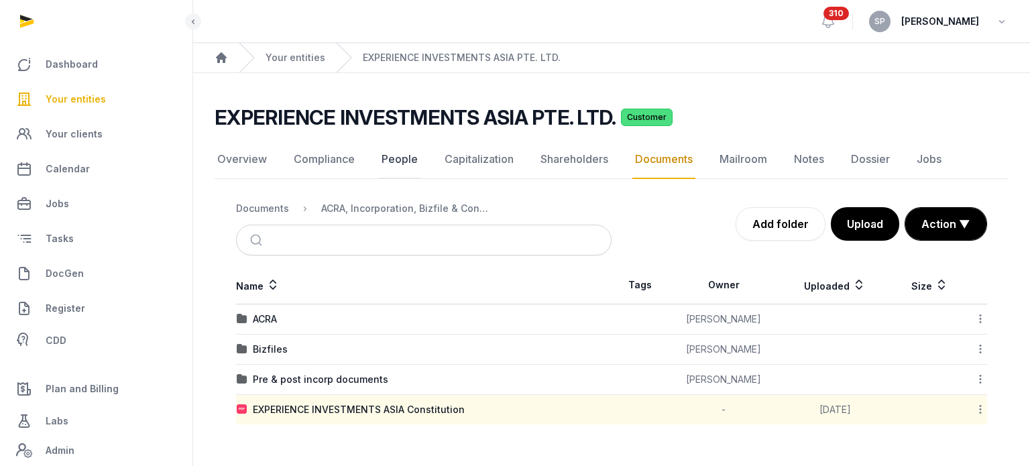
click at [398, 162] on link "People" at bounding box center [400, 159] width 42 height 39
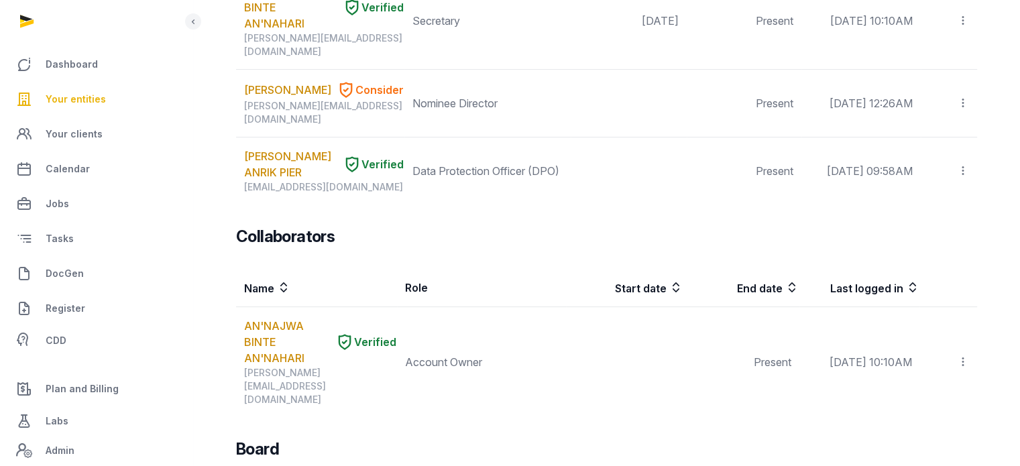
scroll to position [8, 0]
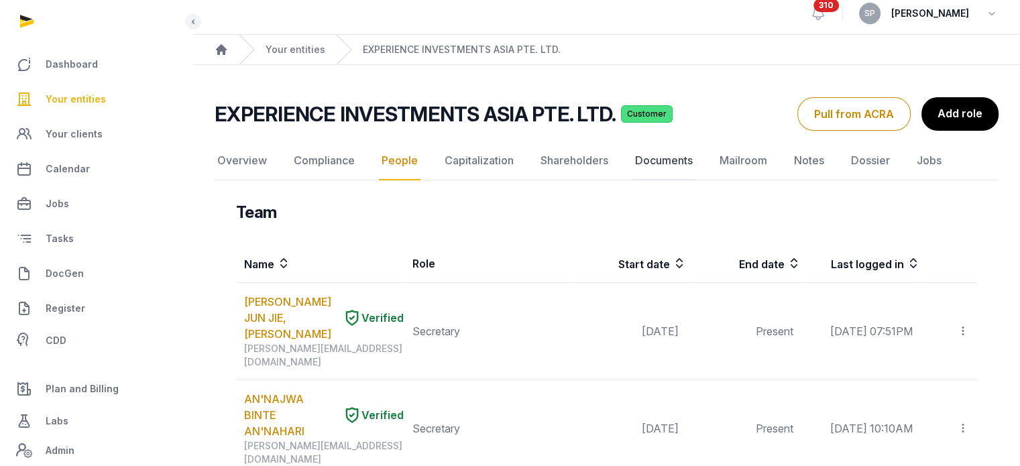
click at [652, 166] on link "Documents" at bounding box center [663, 160] width 63 height 39
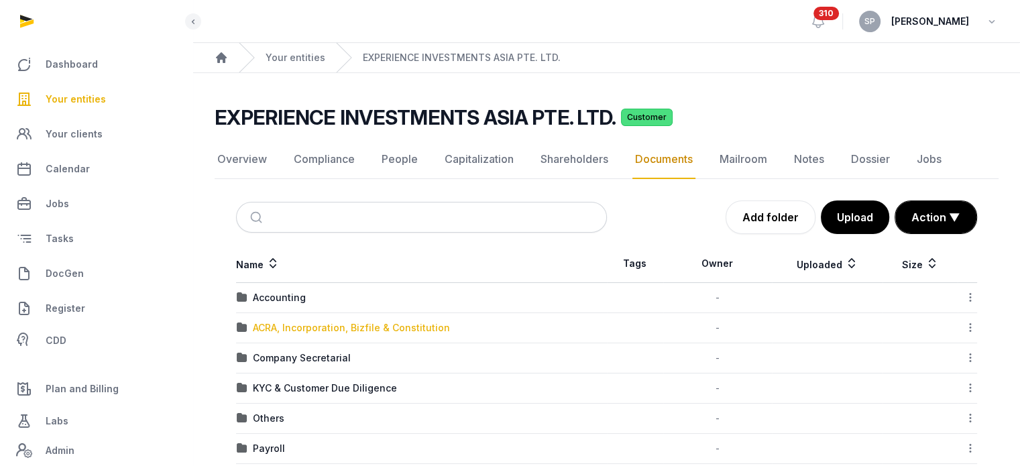
click at [355, 324] on div "ACRA, Incorporation, Bizfile & Constitution" at bounding box center [351, 327] width 197 height 13
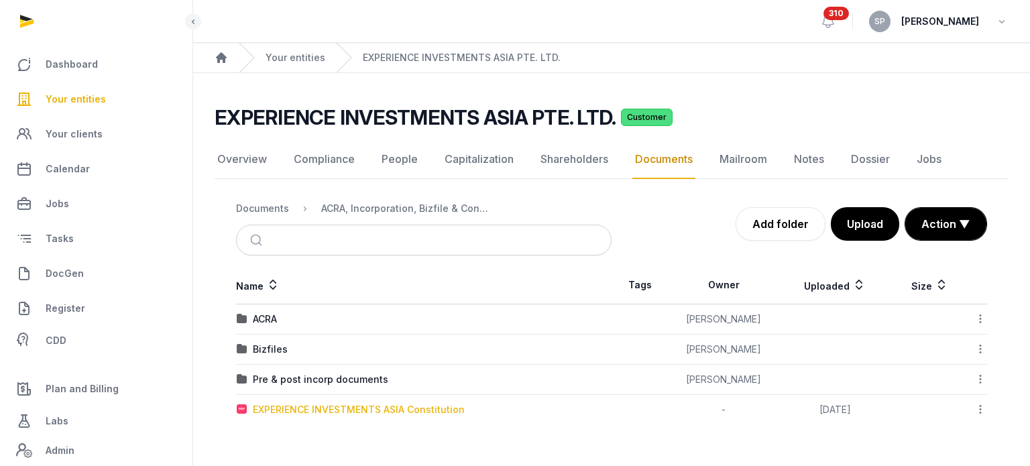
click at [343, 403] on div "EXPERIENCE INVESTMENTS ASIA Constitution" at bounding box center [359, 409] width 212 height 13
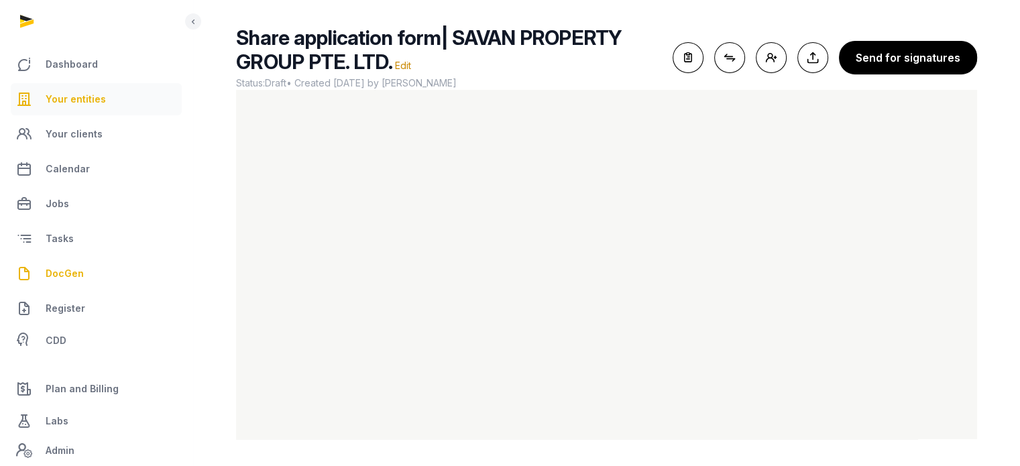
click at [83, 101] on span "Your entities" at bounding box center [76, 99] width 60 height 16
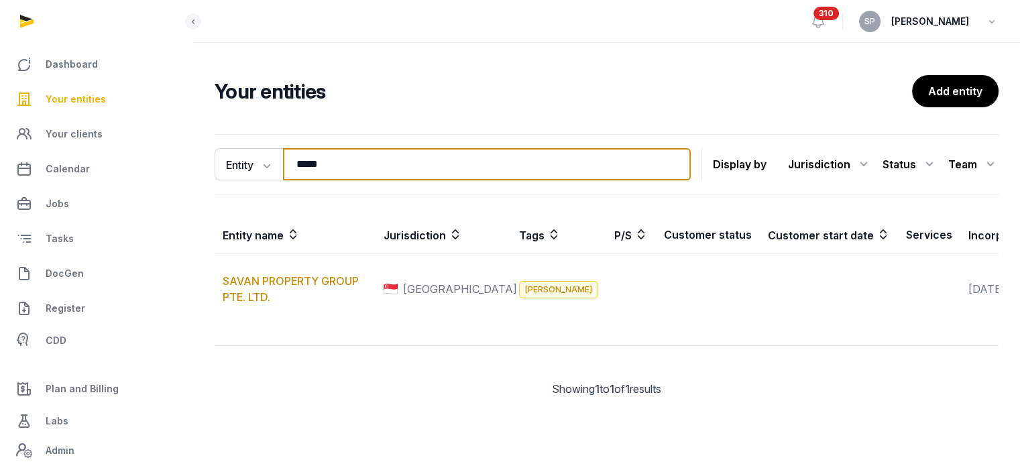
click at [375, 171] on input "*****" at bounding box center [487, 164] width 408 height 32
type input "*"
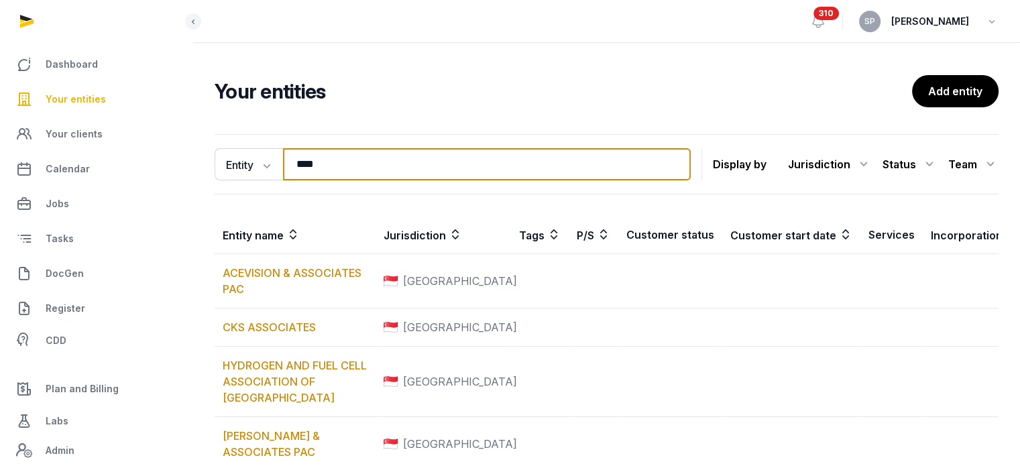
type input "*****"
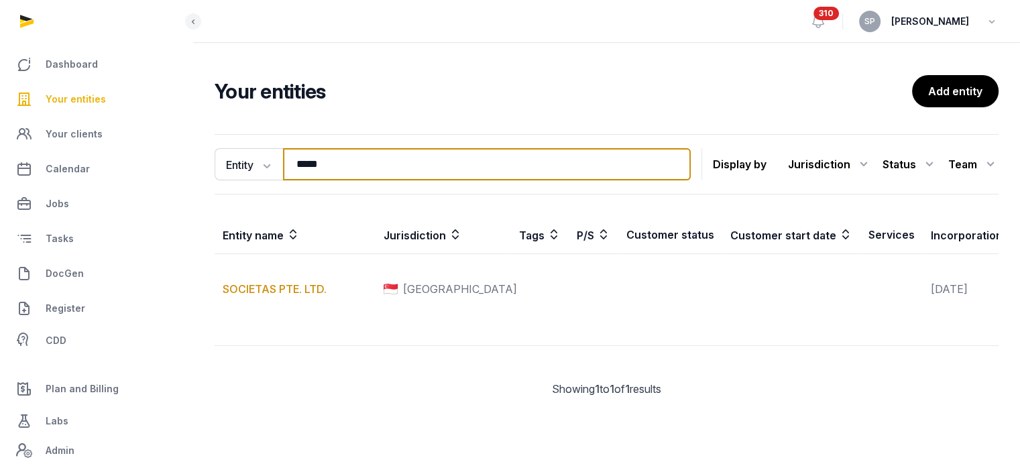
click at [350, 164] on input "*****" at bounding box center [487, 164] width 408 height 32
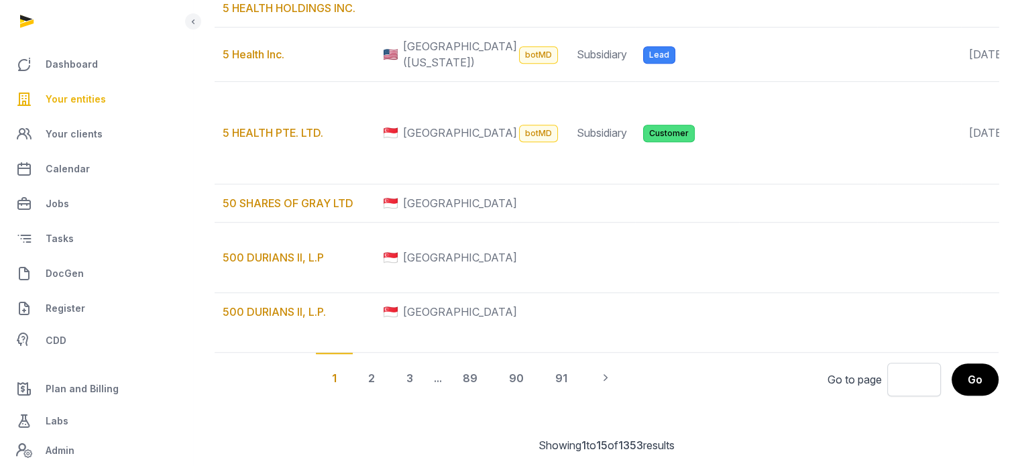
scroll to position [1437, 0]
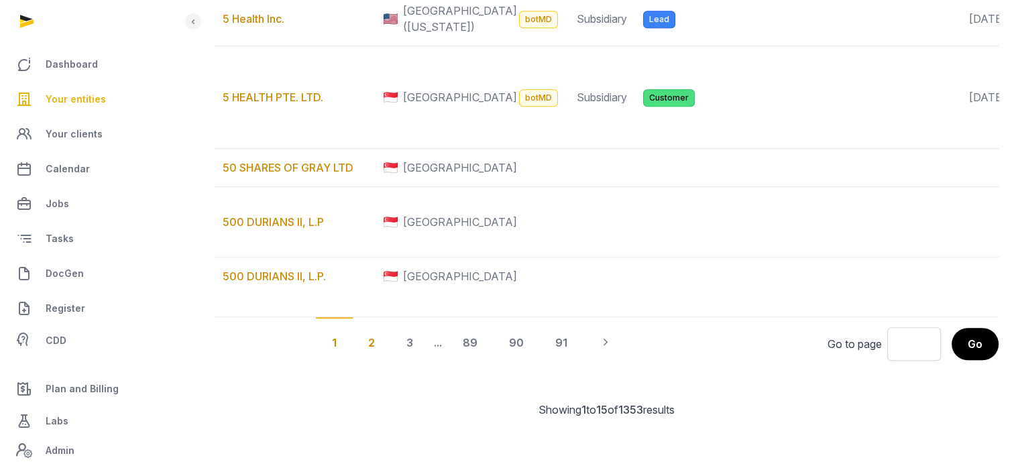
click at [429, 367] on div "2" at bounding box center [409, 342] width 39 height 50
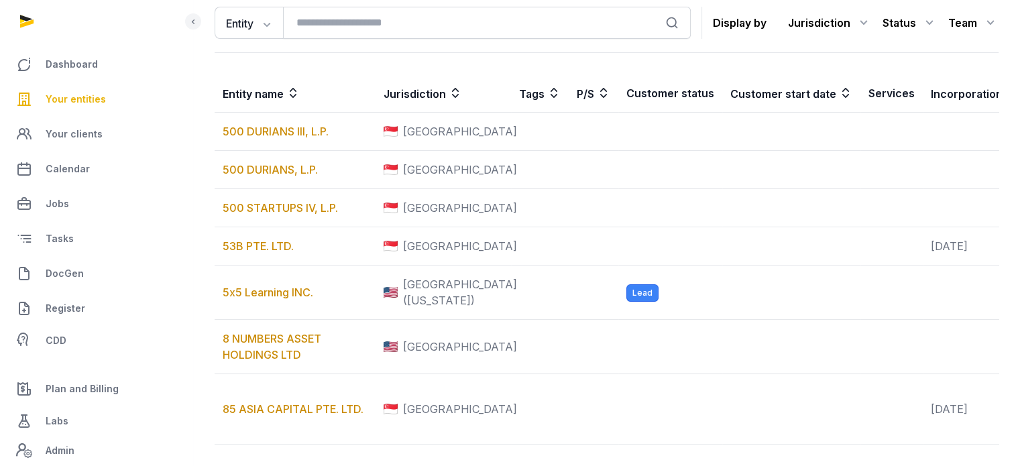
scroll to position [1019, 0]
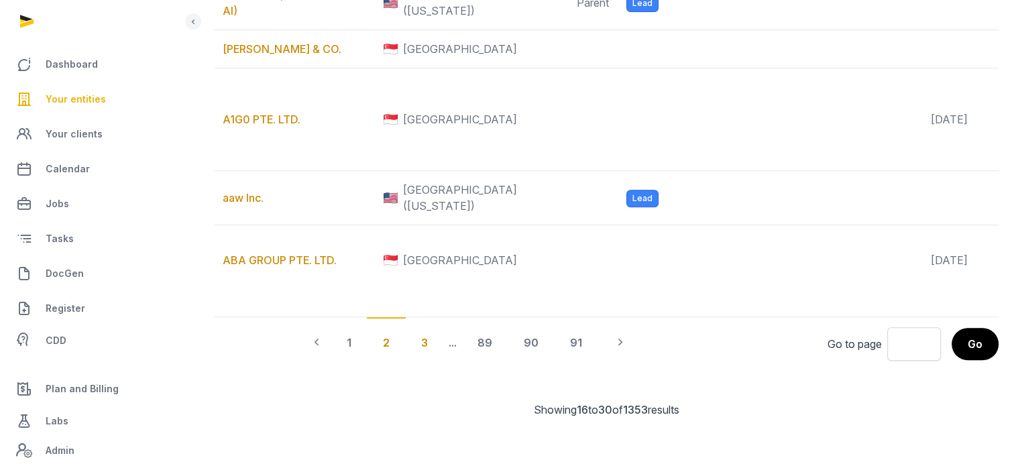
click at [444, 367] on div "3" at bounding box center [424, 342] width 39 height 50
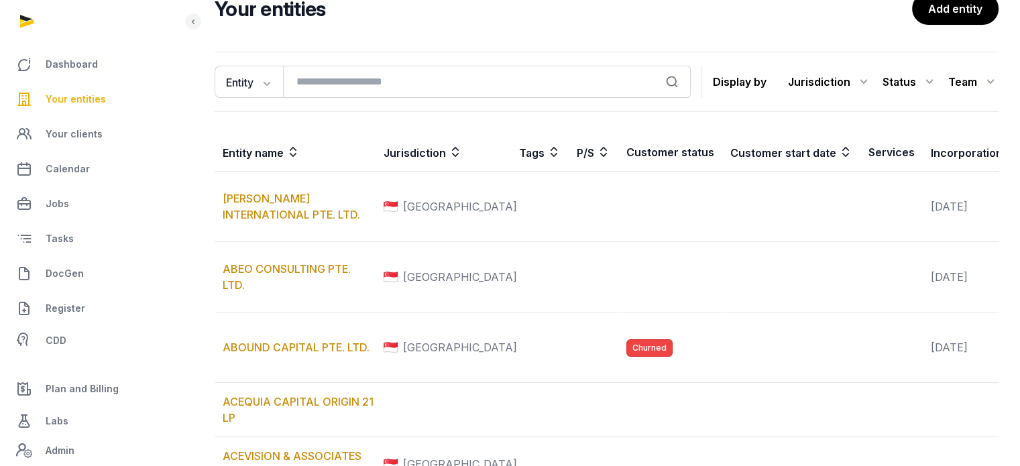
scroll to position [1164, 0]
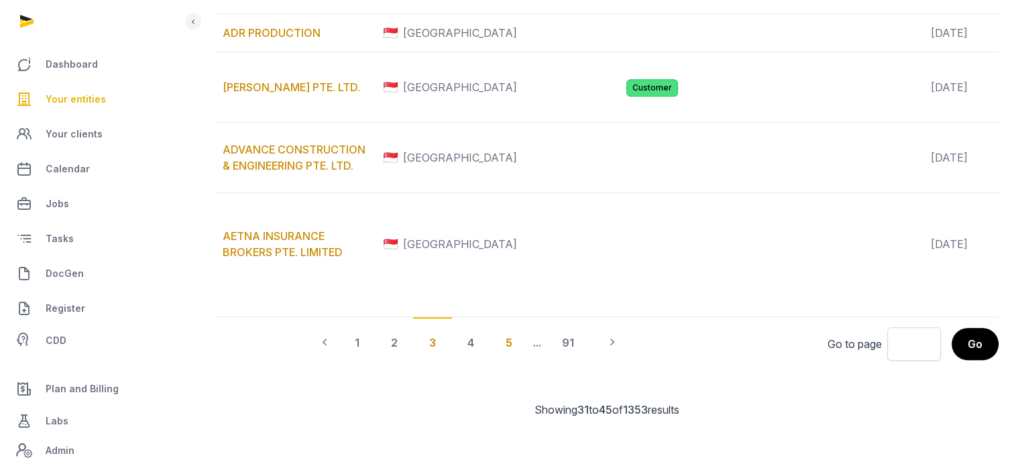
click at [528, 367] on div "5" at bounding box center [508, 342] width 39 height 50
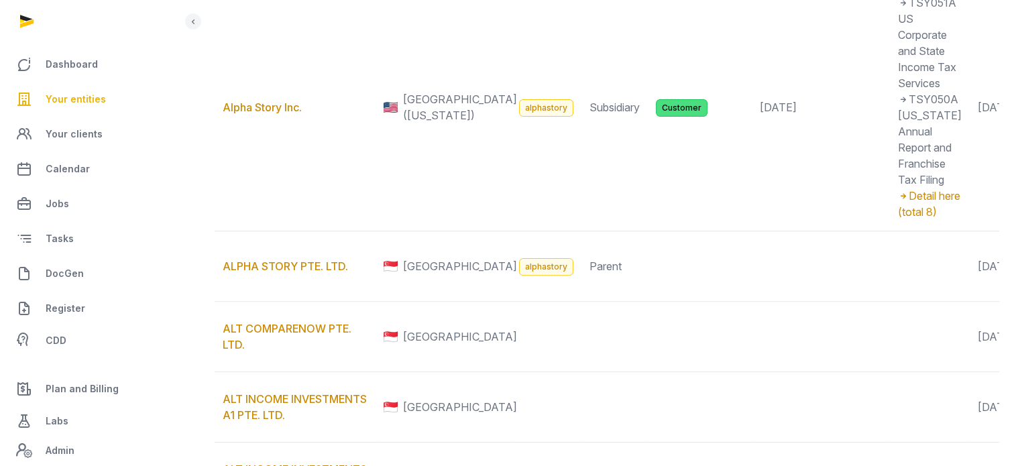
scroll to position [1550, 0]
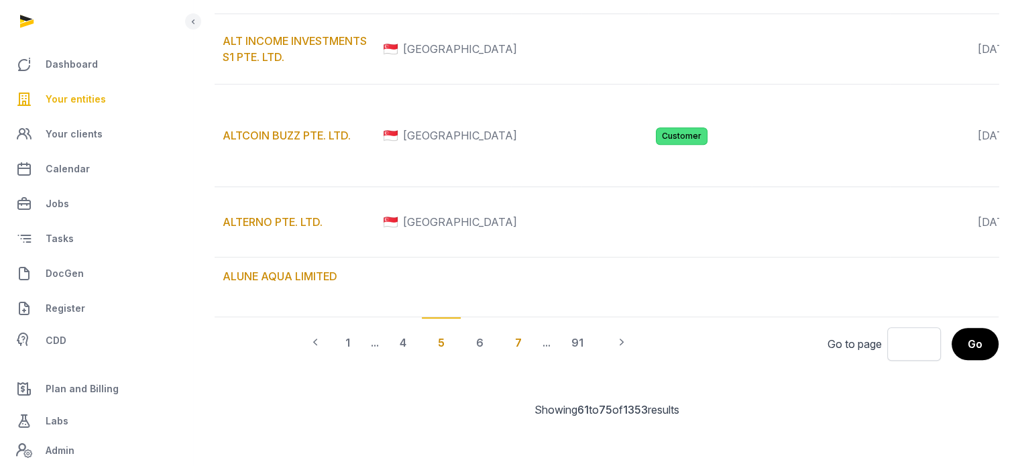
click at [538, 367] on div "7" at bounding box center [518, 342] width 39 height 50
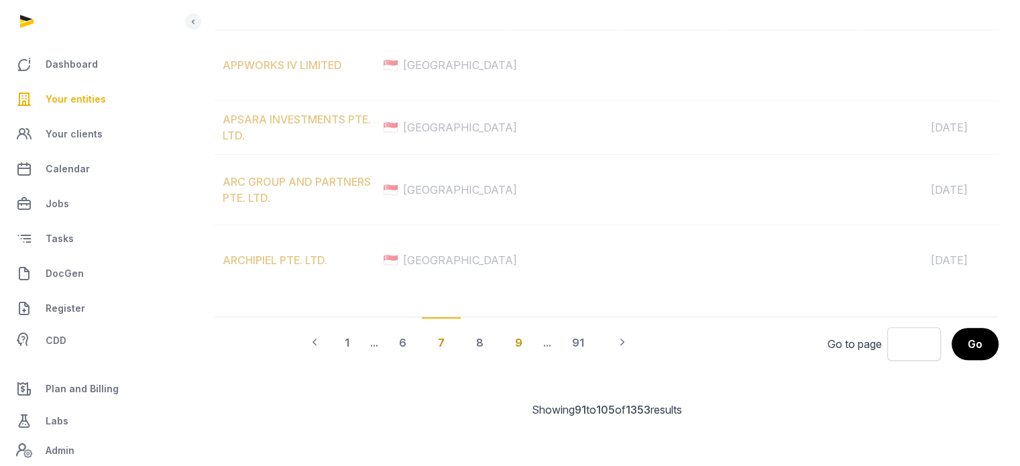
scroll to position [1405, 0]
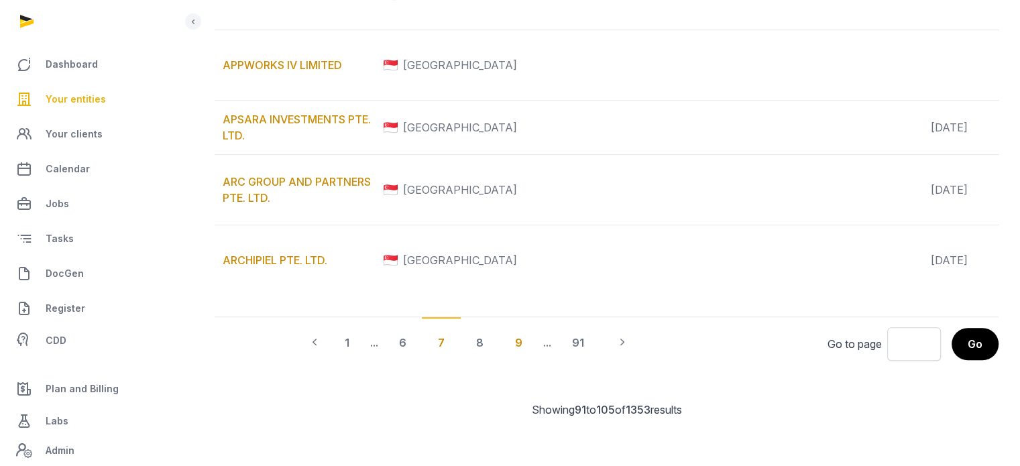
click at [538, 367] on div "9" at bounding box center [519, 342] width 40 height 50
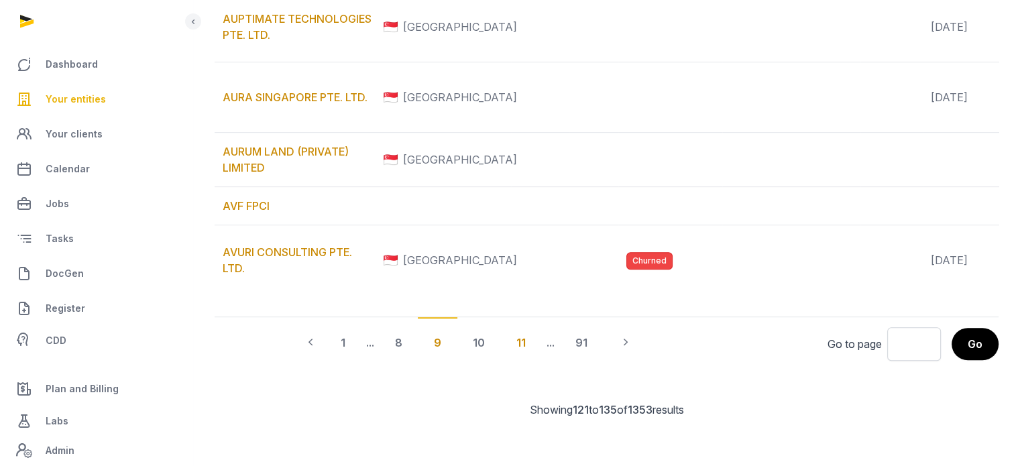
scroll to position [1067, 0]
click at [560, 367] on div "..." at bounding box center [550, 342] width 19 height 50
click at [542, 367] on div "11" at bounding box center [521, 342] width 42 height 50
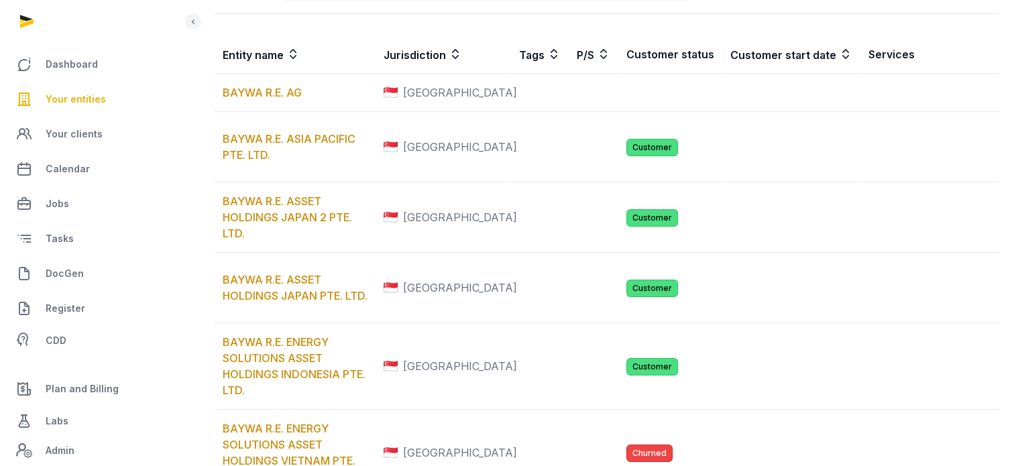
scroll to position [1365, 0]
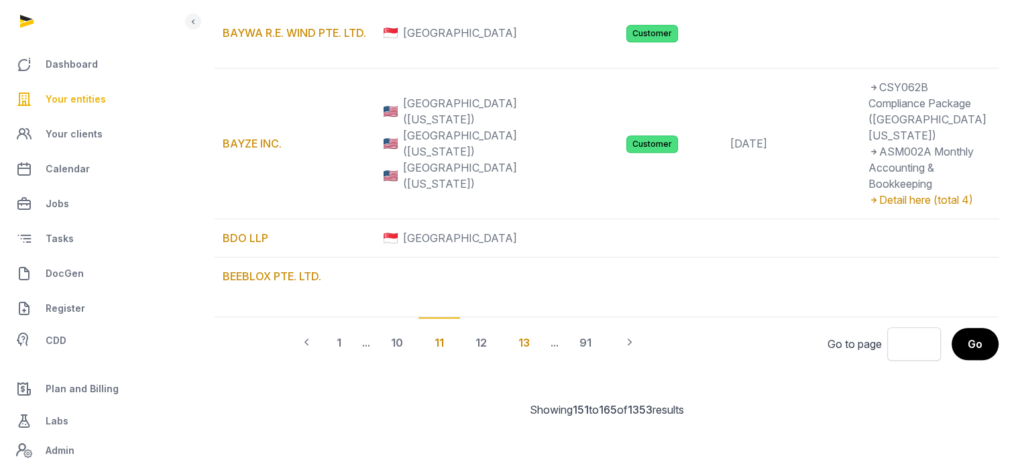
click at [546, 367] on div "13" at bounding box center [524, 342] width 44 height 50
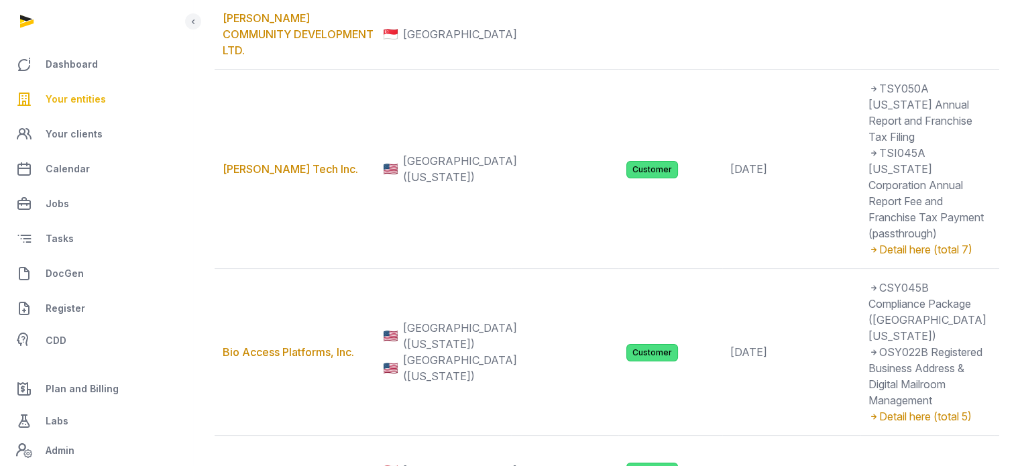
scroll to position [0, 0]
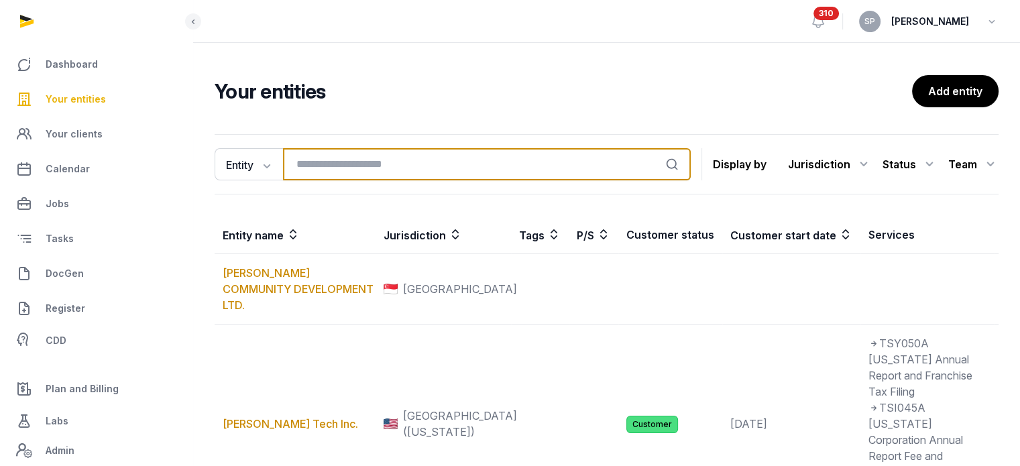
click at [401, 166] on input "search" at bounding box center [487, 164] width 408 height 32
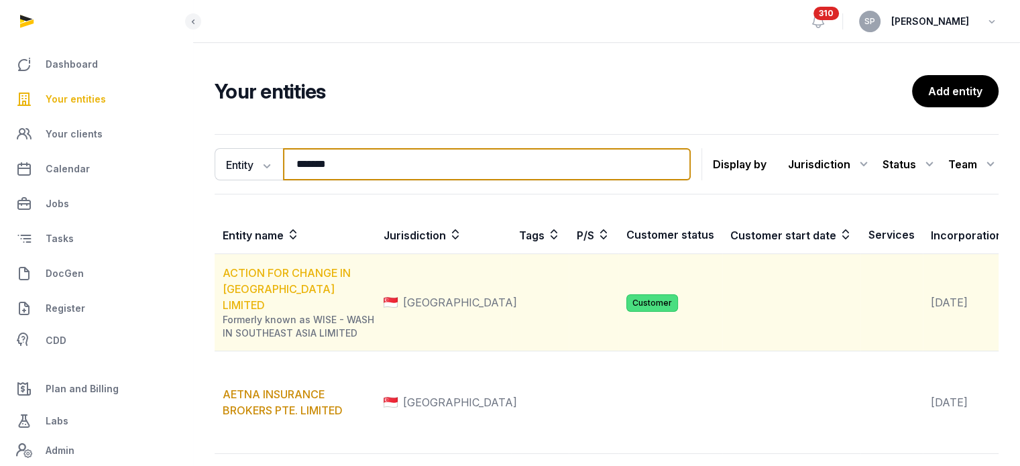
type input "*******"
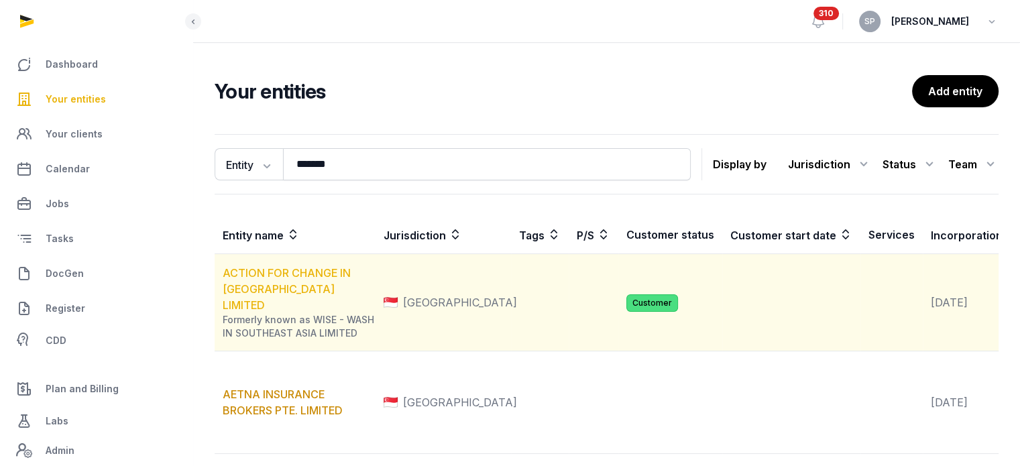
click at [325, 284] on link "ACTION FOR CHANGE IN [GEOGRAPHIC_DATA] LIMITED" at bounding box center [287, 289] width 128 height 46
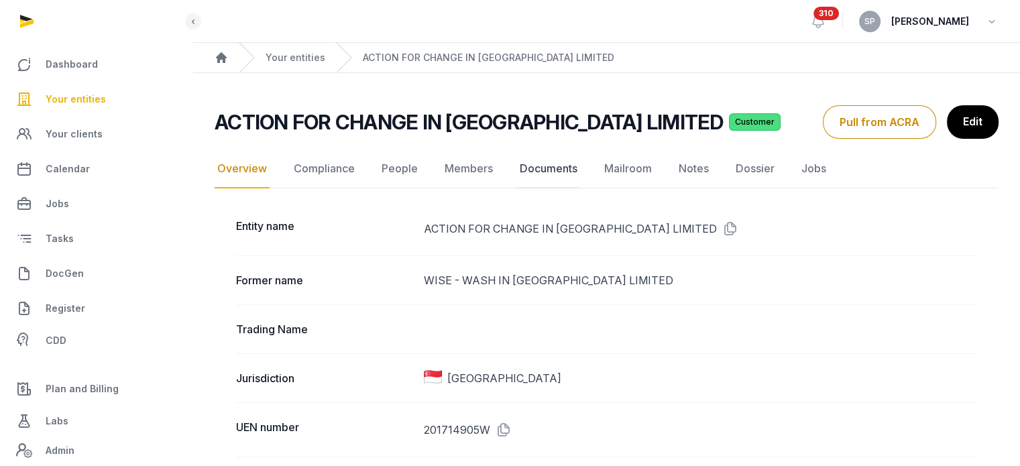
click at [564, 166] on link "Documents" at bounding box center [548, 169] width 63 height 39
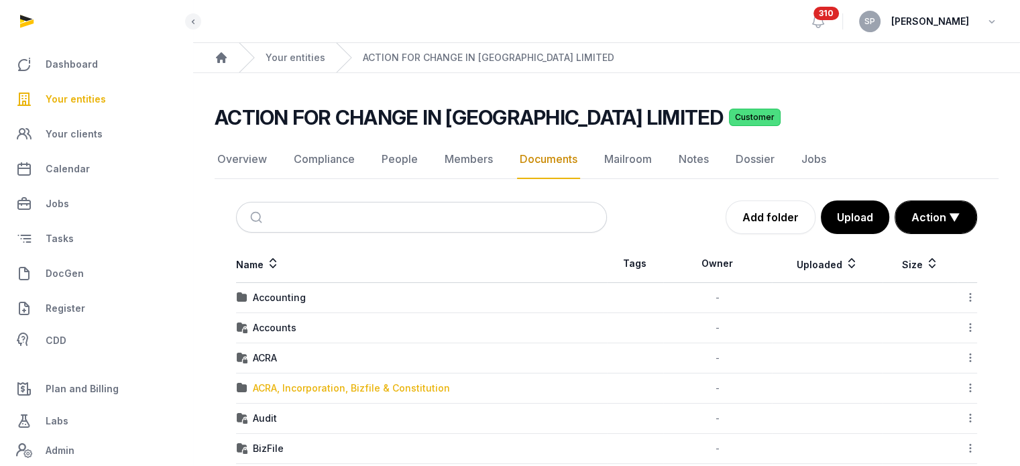
click at [308, 388] on td "ACRA, Incorporation, Bizfile & Constitution" at bounding box center [421, 388] width 371 height 30
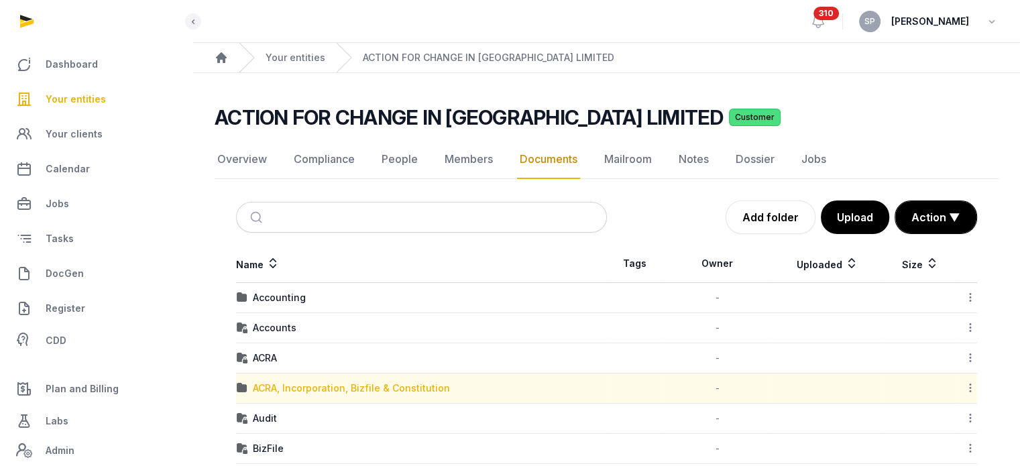
click at [308, 388] on div "ACRA, Incorporation, Bizfile & Constitution" at bounding box center [351, 387] width 197 height 13
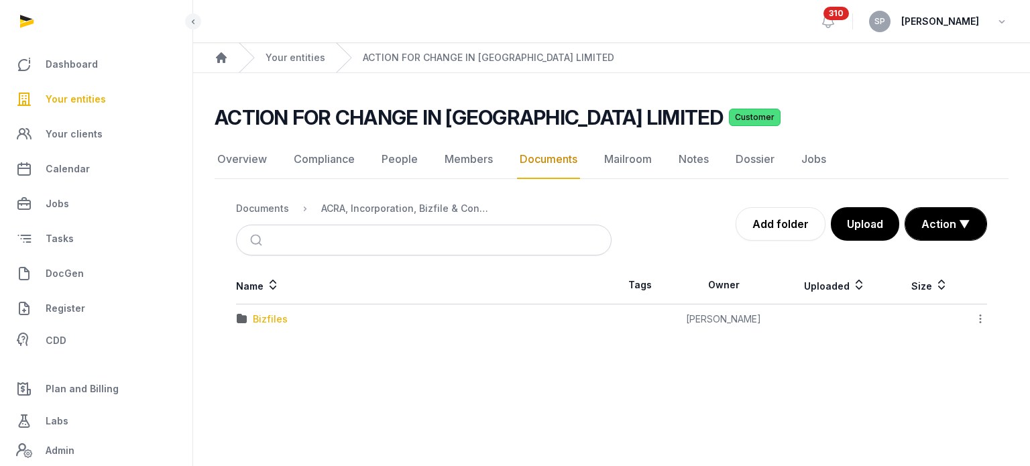
click at [271, 313] on div "Bizfiles" at bounding box center [270, 318] width 35 height 13
click at [274, 352] on div "2025" at bounding box center [264, 349] width 23 height 13
click at [361, 318] on div "20250731_ACRA_bizfile_ACTSEA.pdf" at bounding box center [336, 318] width 166 height 13
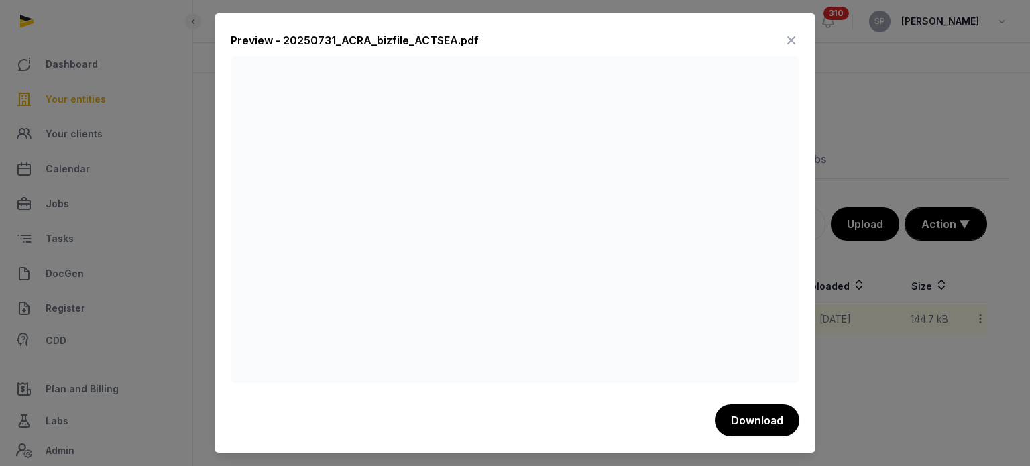
click at [788, 41] on icon at bounding box center [791, 39] width 16 height 21
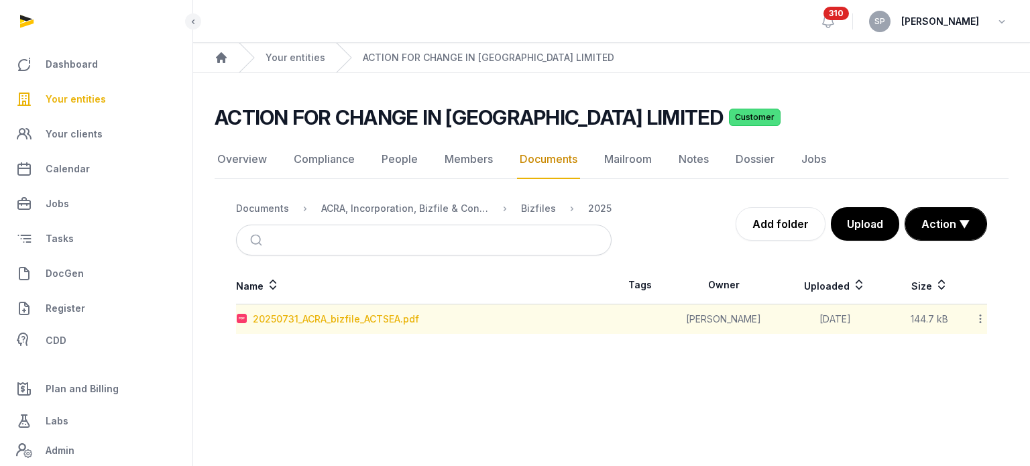
click at [398, 312] on div "20250731_ACRA_bizfile_ACTSEA.pdf" at bounding box center [336, 318] width 166 height 13
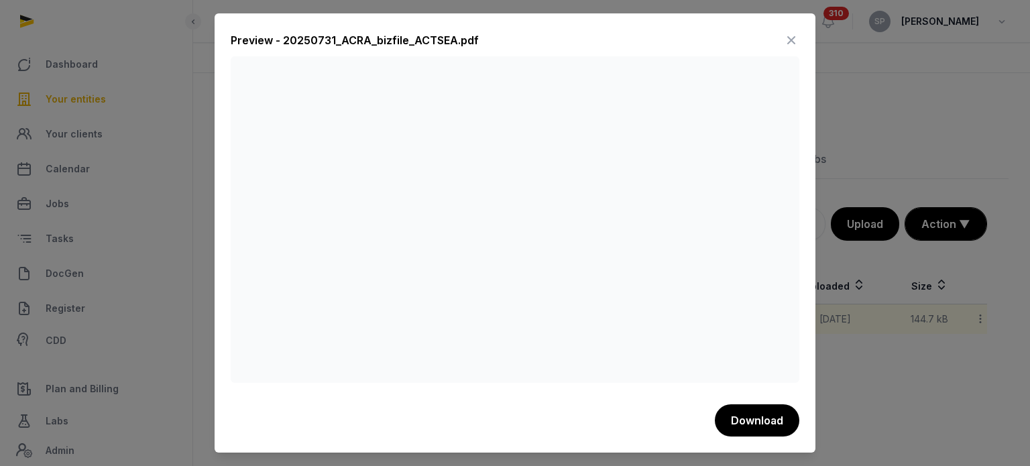
click at [792, 32] on icon at bounding box center [791, 39] width 16 height 21
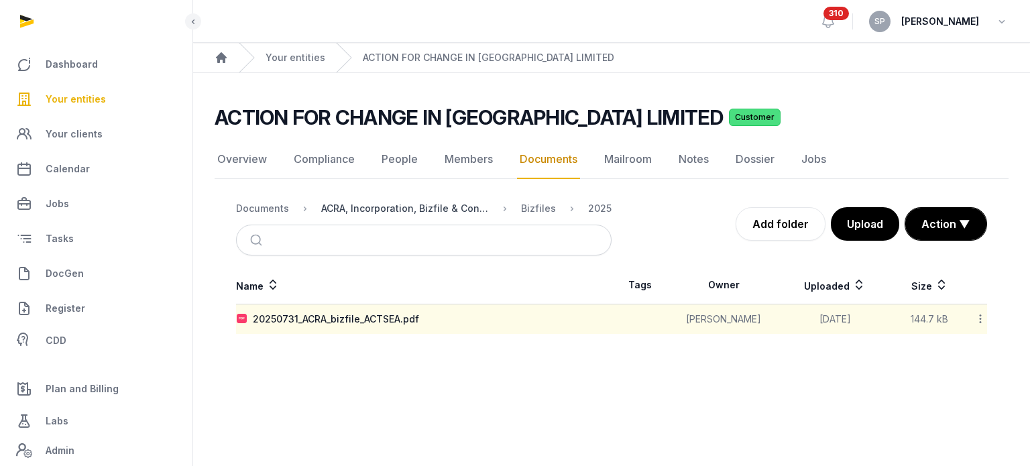
click at [397, 202] on div "ACRA, Incorporation, Bizfile & Constitution" at bounding box center [405, 208] width 168 height 13
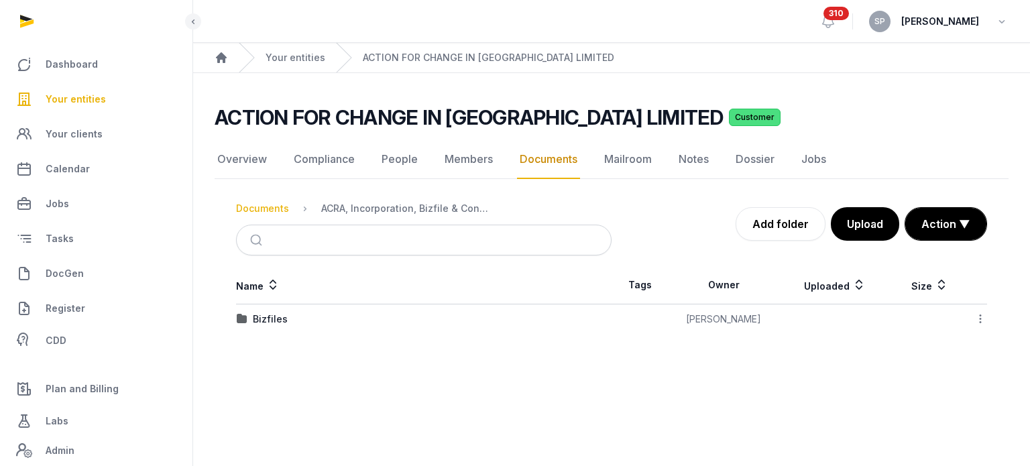
click at [266, 209] on div "Documents" at bounding box center [262, 208] width 53 height 13
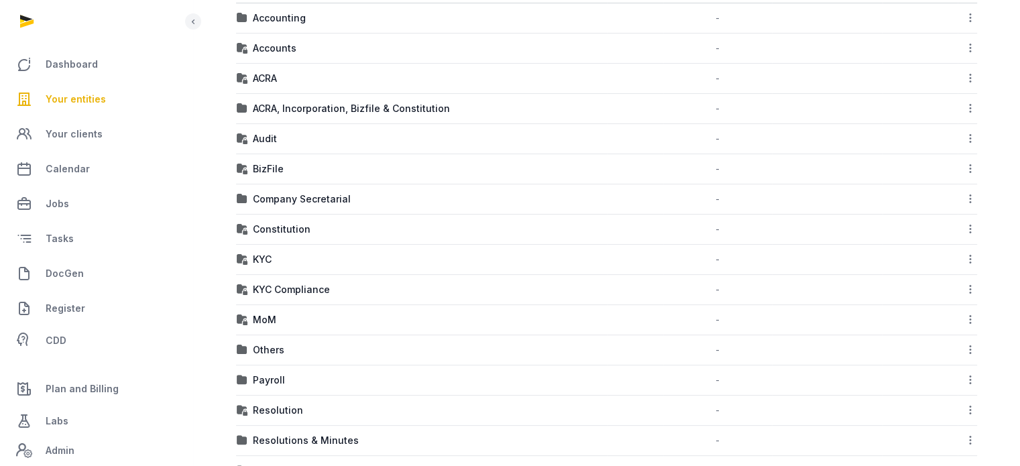
scroll to position [284, 0]
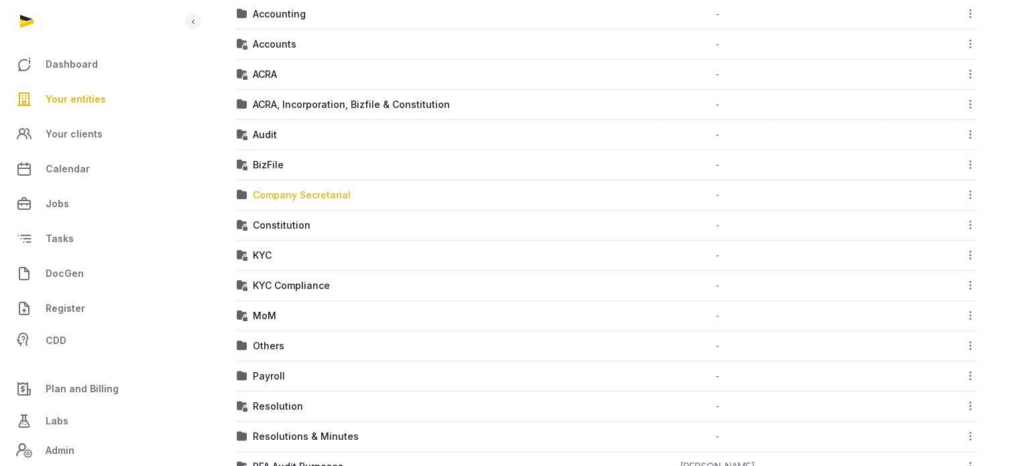
click at [311, 194] on div "Company Secretarial" at bounding box center [302, 194] width 98 height 13
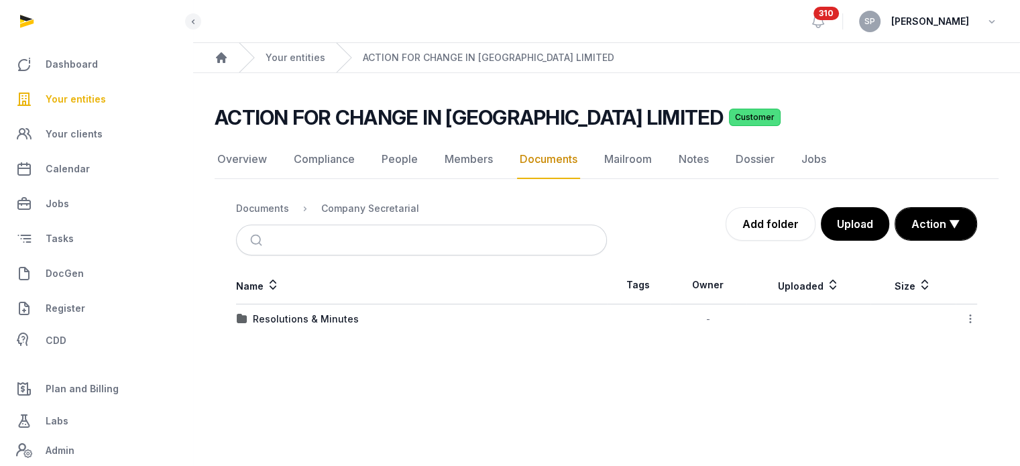
scroll to position [0, 0]
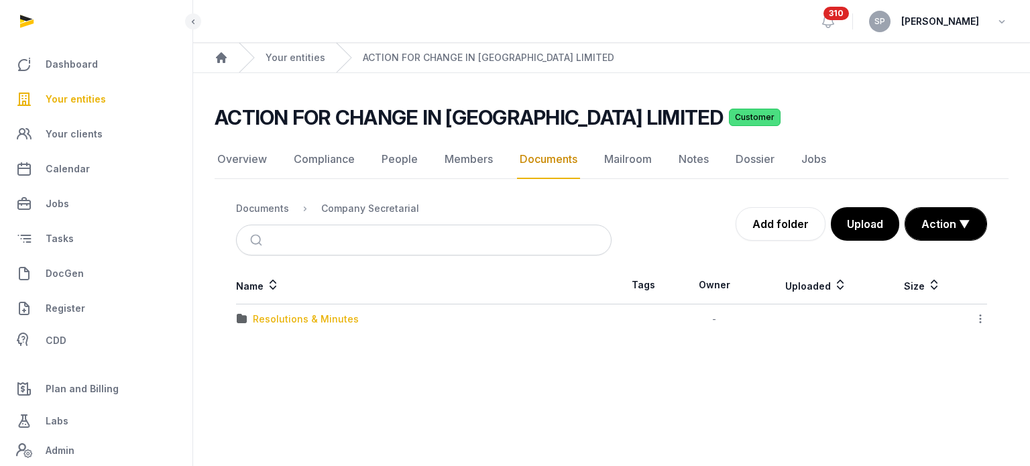
click at [324, 319] on div "Resolutions & Minutes" at bounding box center [306, 318] width 106 height 13
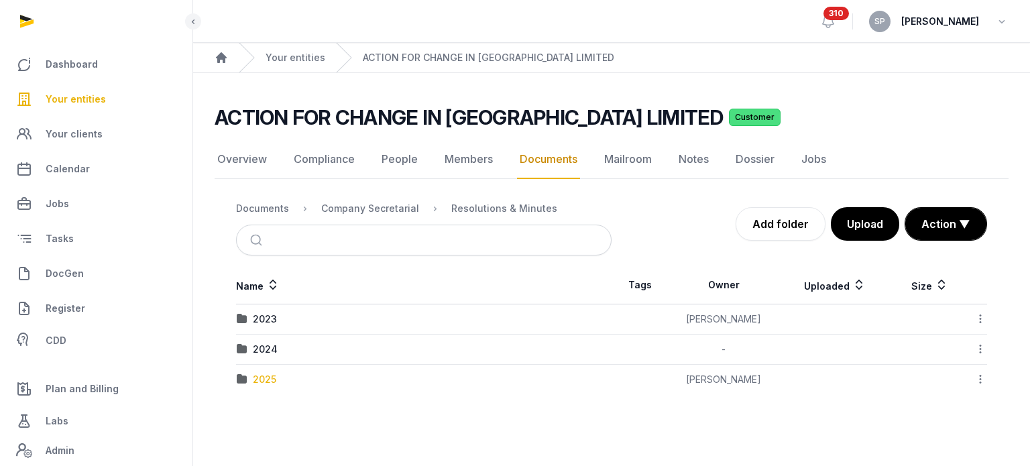
click at [267, 381] on div "2025" at bounding box center [264, 379] width 23 height 13
click at [310, 322] on div "AGM/AR FYE 2024" at bounding box center [295, 318] width 84 height 13
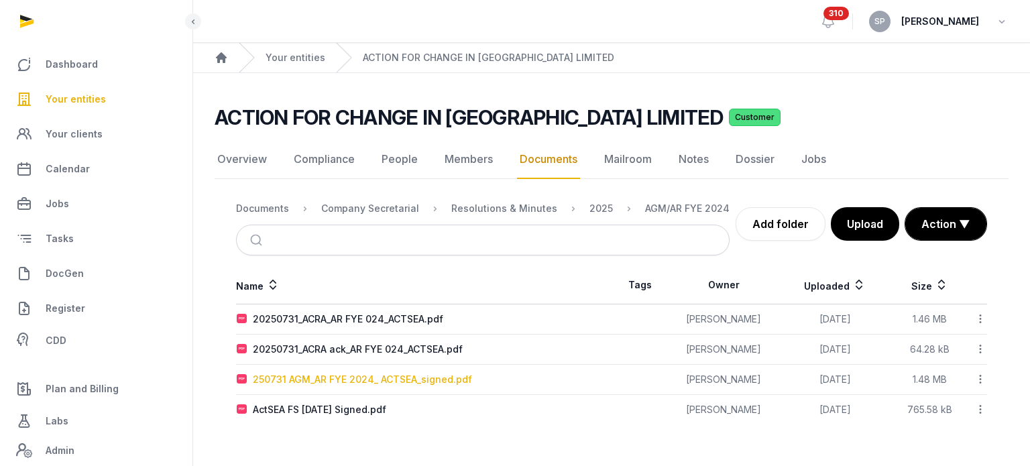
click at [341, 373] on div "250731 AGM_AR FYE 2024_ ACTSEA_signed.pdf" at bounding box center [362, 379] width 219 height 13
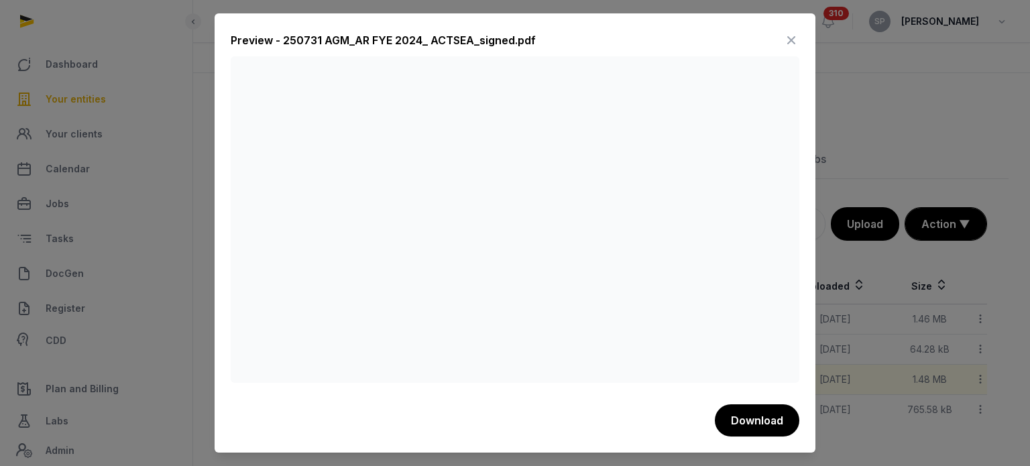
click at [792, 46] on icon at bounding box center [791, 39] width 16 height 21
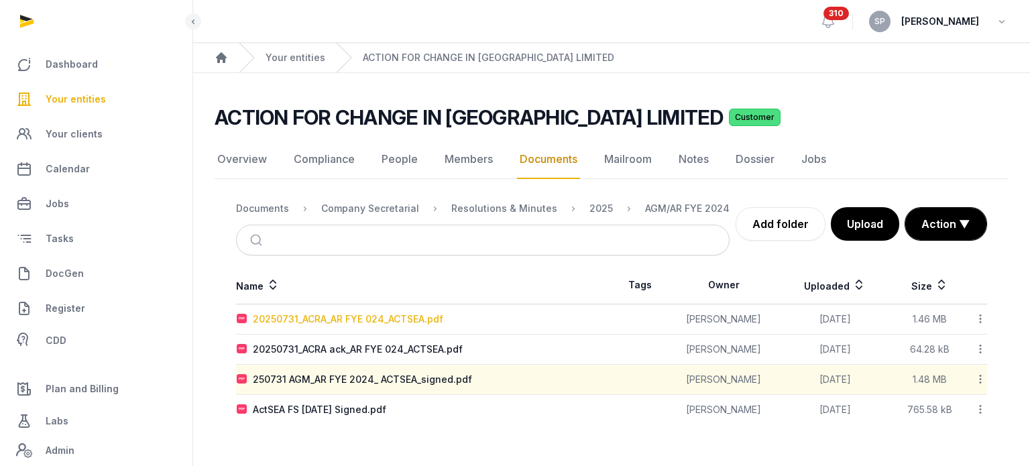
click at [378, 314] on div "20250731_ACRA_AR FYE 024_ACTSEA.pdf" at bounding box center [348, 318] width 190 height 13
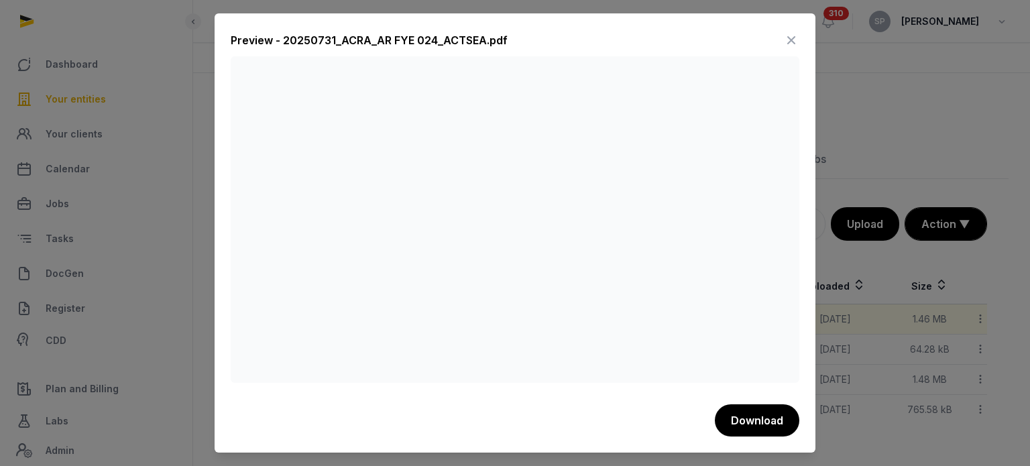
click at [786, 37] on icon at bounding box center [791, 39] width 16 height 21
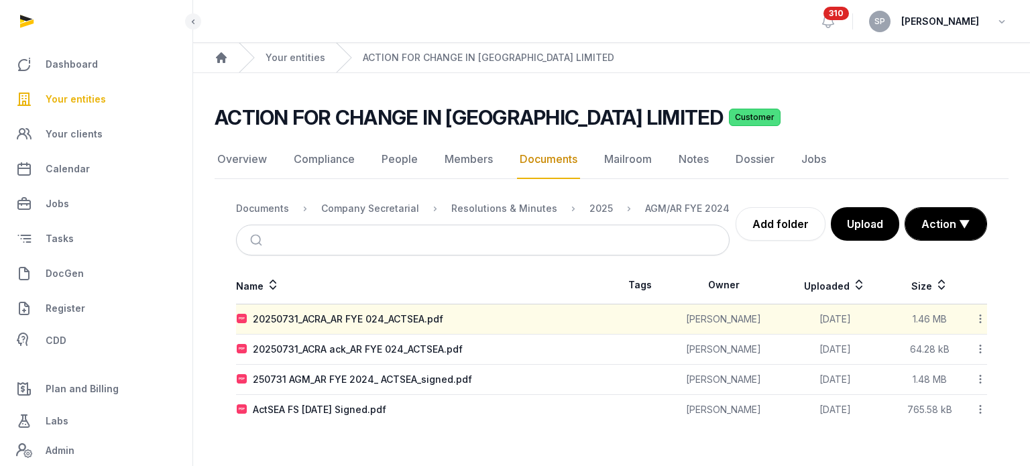
click at [76, 107] on span "Your entities" at bounding box center [76, 99] width 60 height 16
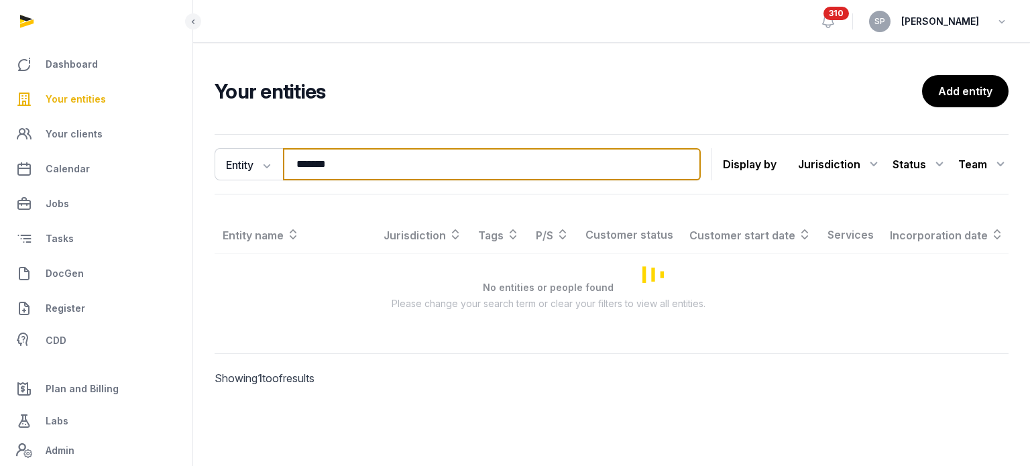
click at [339, 169] on input "*******" at bounding box center [492, 164] width 418 height 32
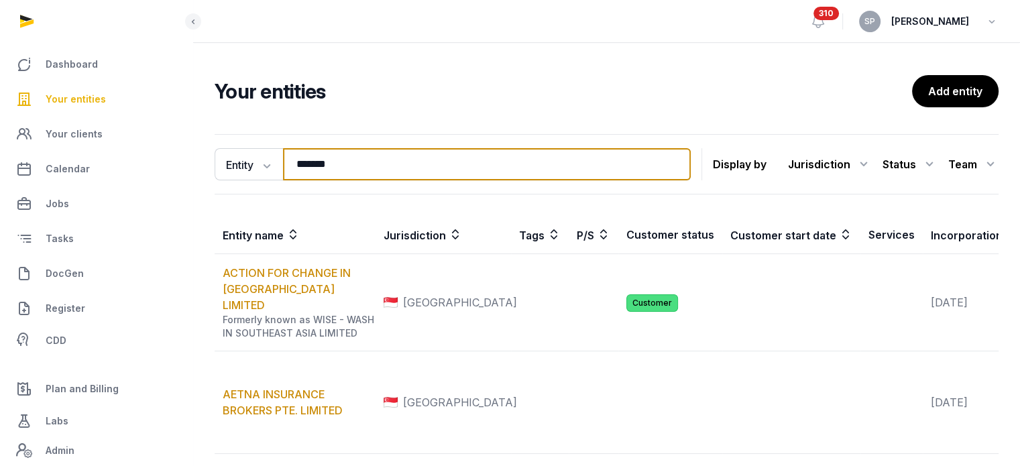
click at [339, 169] on input "*******" at bounding box center [487, 164] width 408 height 32
type input "*"
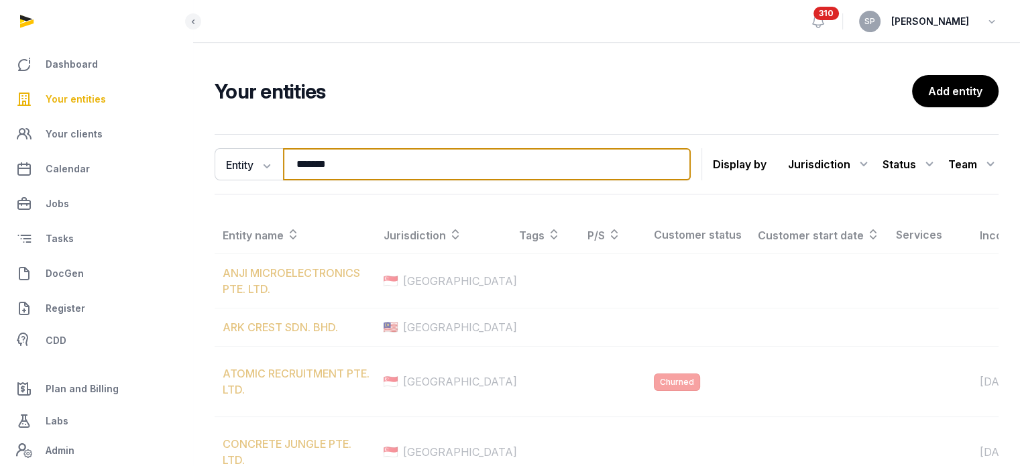
type input "*******"
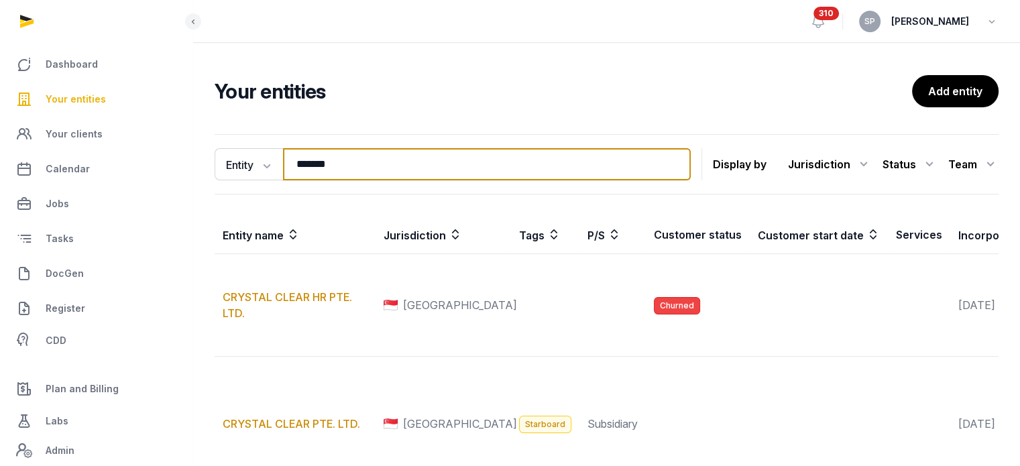
scroll to position [383, 0]
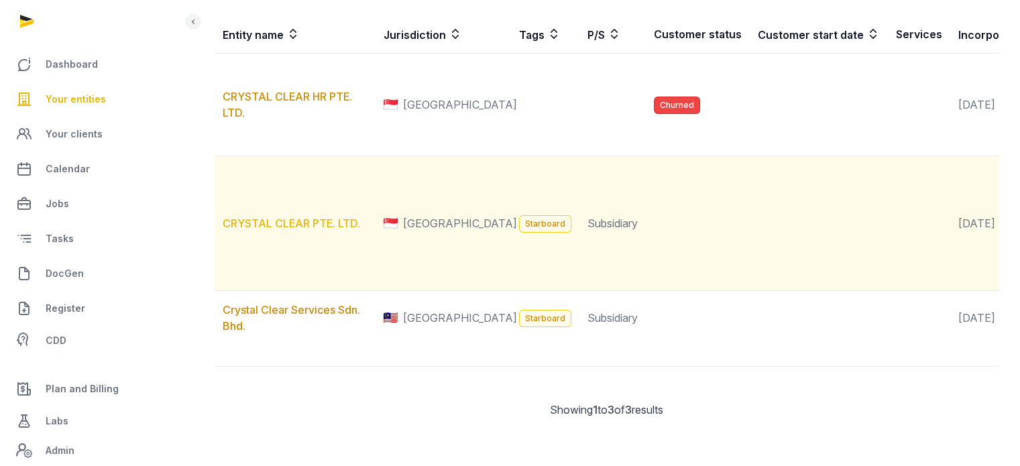
click at [335, 217] on link "CRYSTAL CLEAR PTE. LTD." at bounding box center [291, 223] width 137 height 13
